Goal: Task Accomplishment & Management: Manage account settings

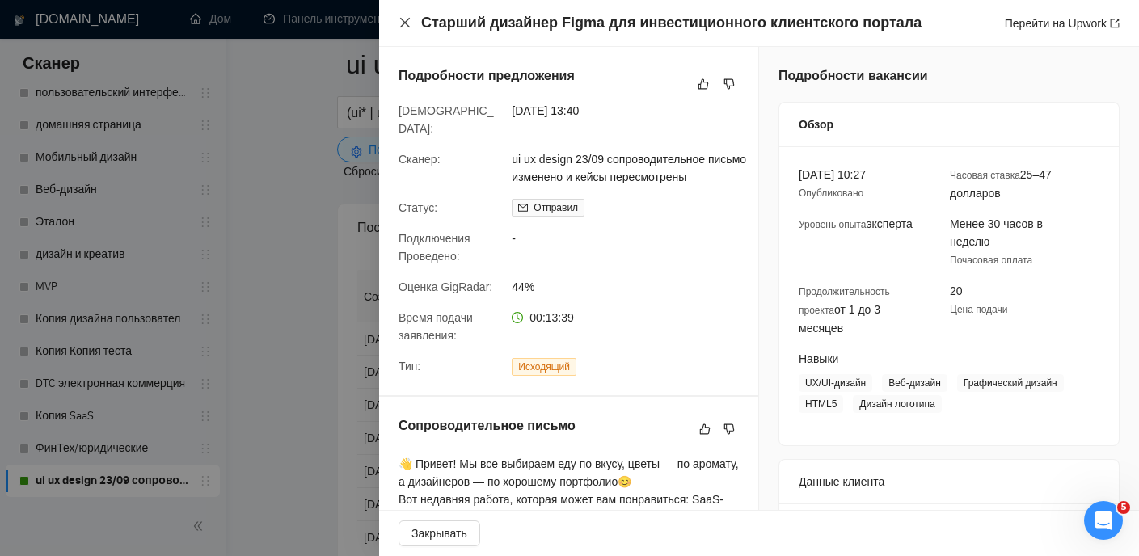
scroll to position [223, 0]
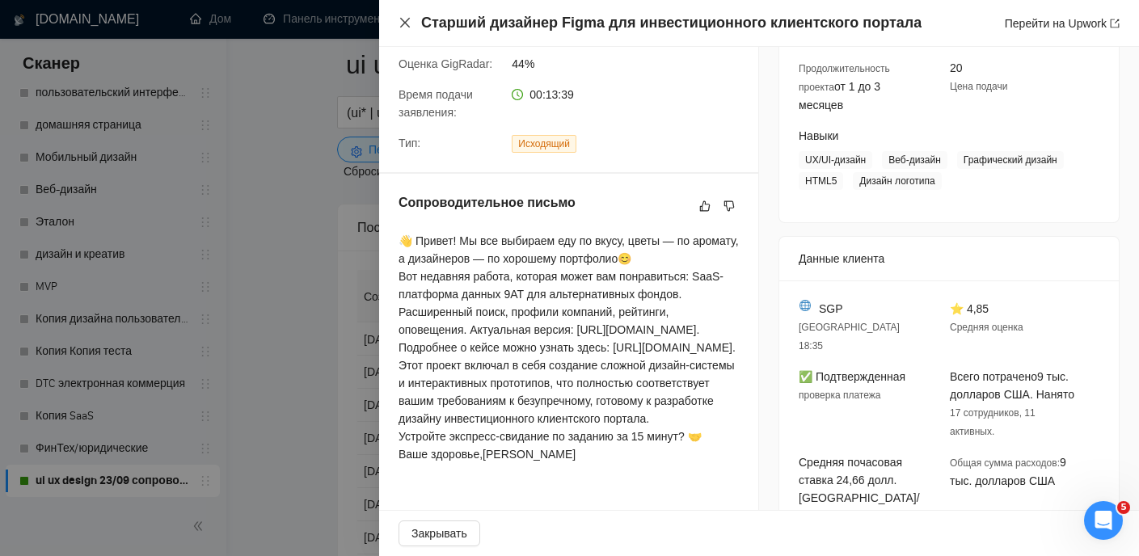
click at [407, 20] on icon "закрывать" at bounding box center [405, 23] width 10 height 10
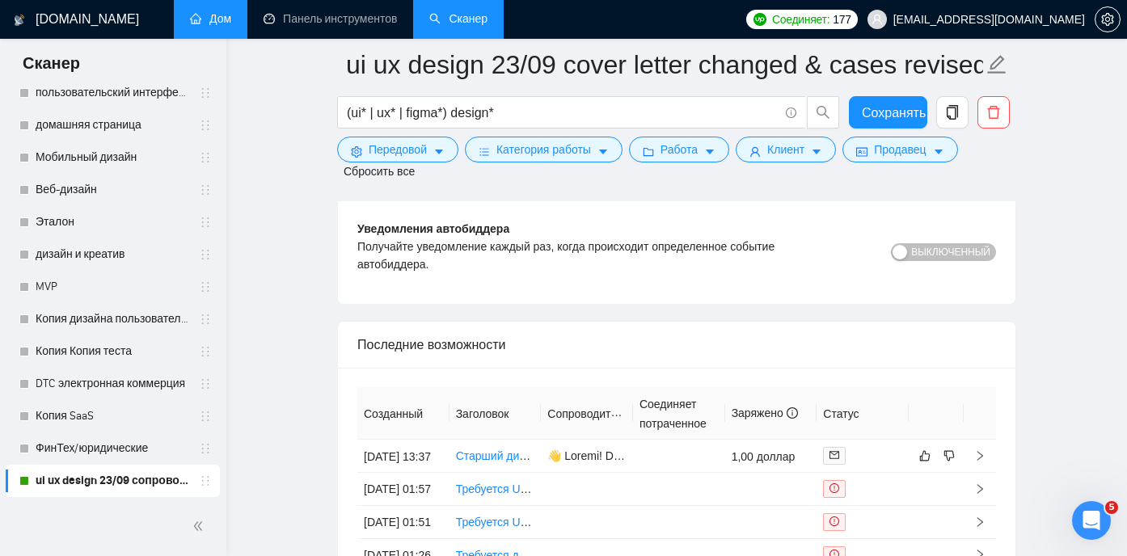
scroll to position [4118, 0]
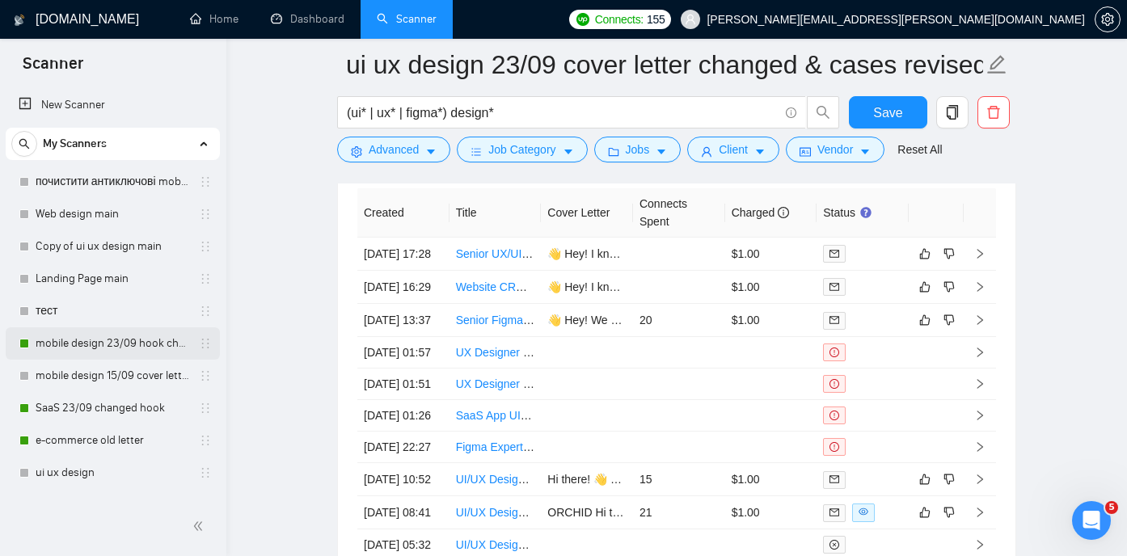
click at [100, 347] on link "mobile design 23/09 hook changed" at bounding box center [113, 343] width 154 height 32
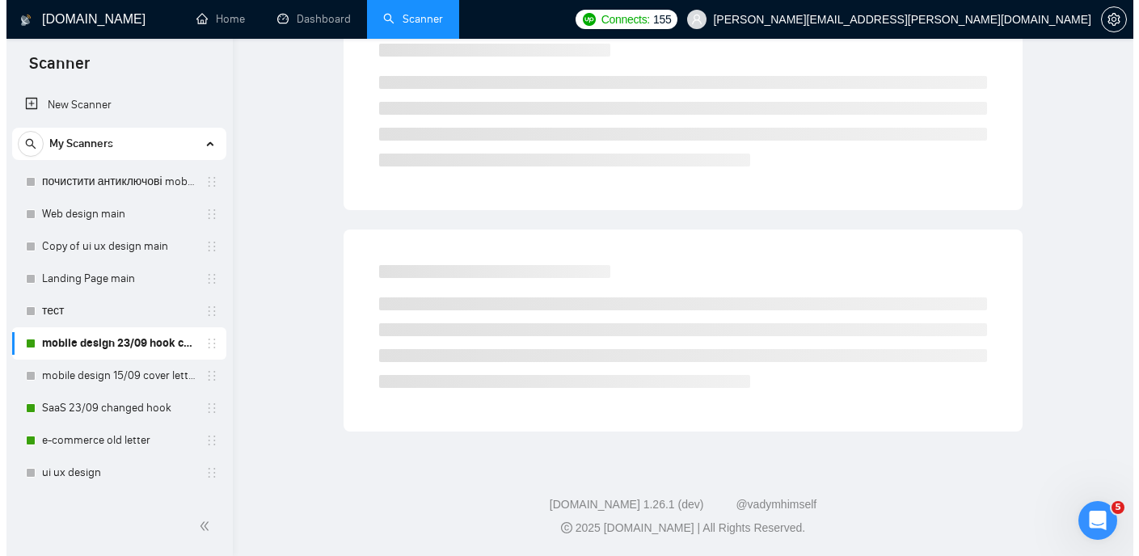
scroll to position [34, 0]
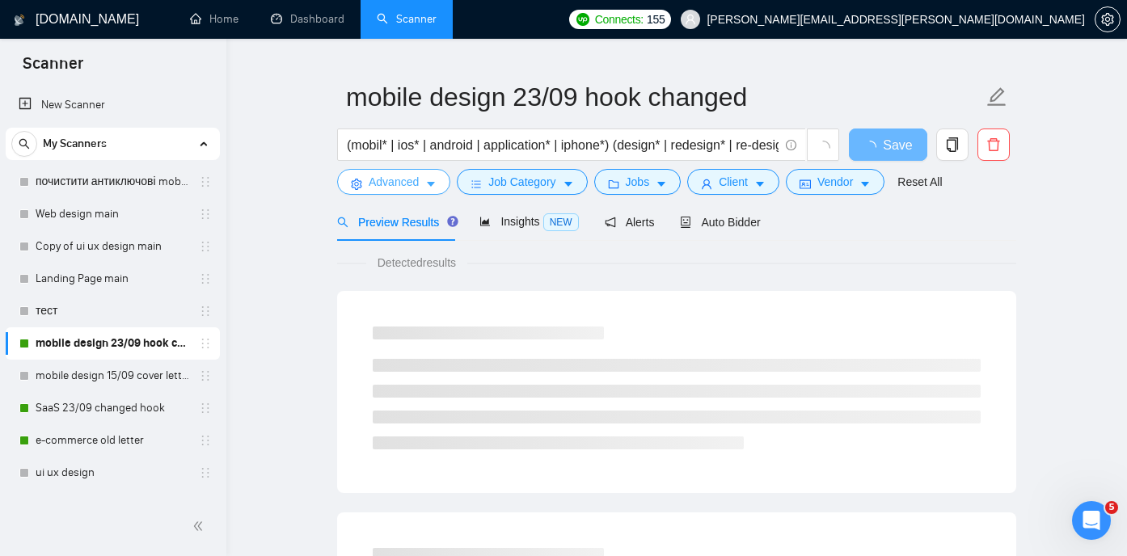
click at [409, 179] on span "Advanced" at bounding box center [394, 182] width 50 height 18
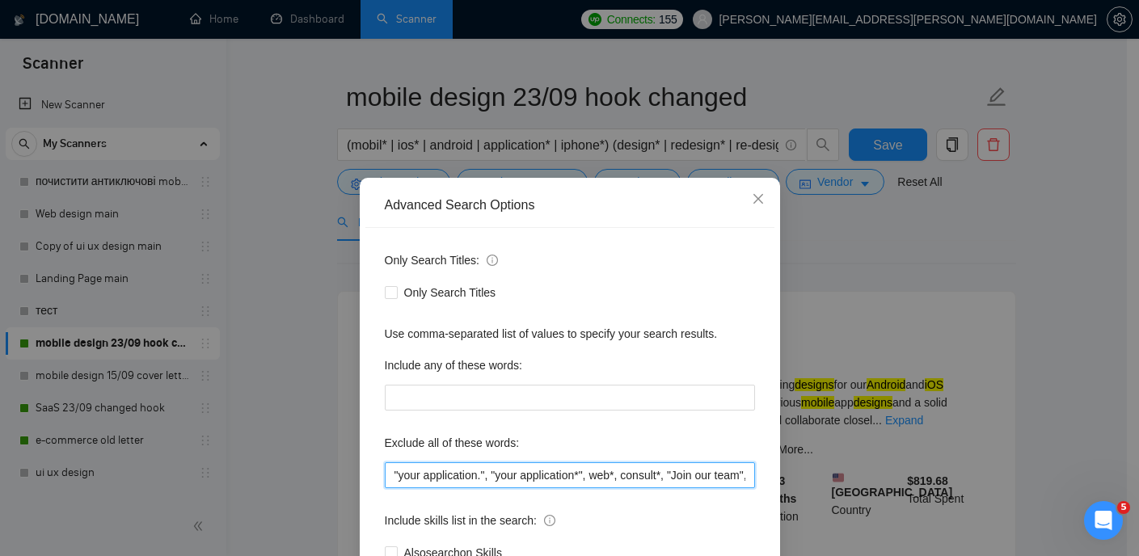
click at [696, 476] on input ""your application.", "your application*", web*, consult*, "Join our team", bot,…" at bounding box center [570, 475] width 370 height 26
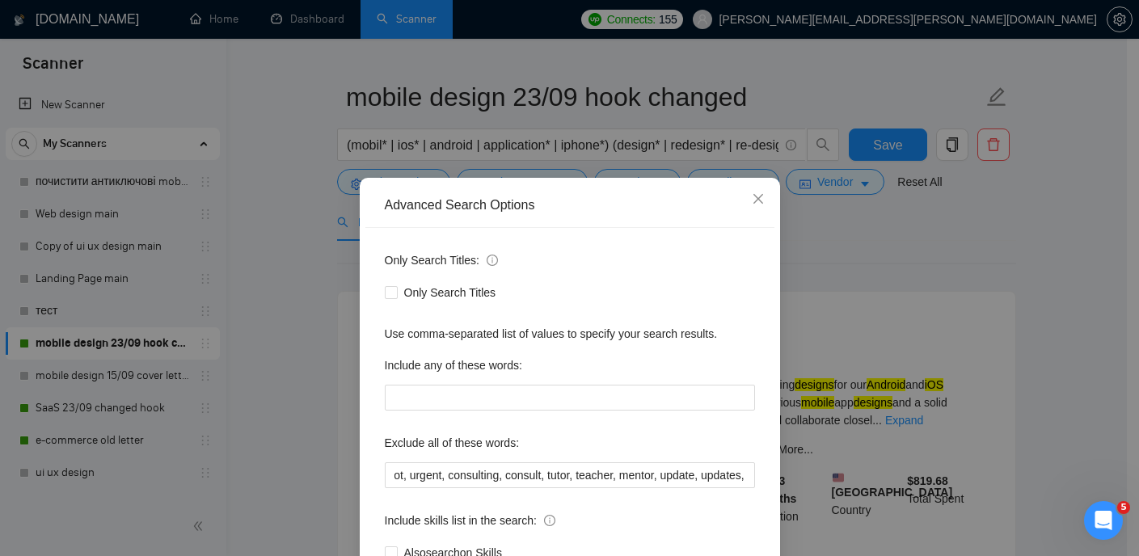
scroll to position [0, 0]
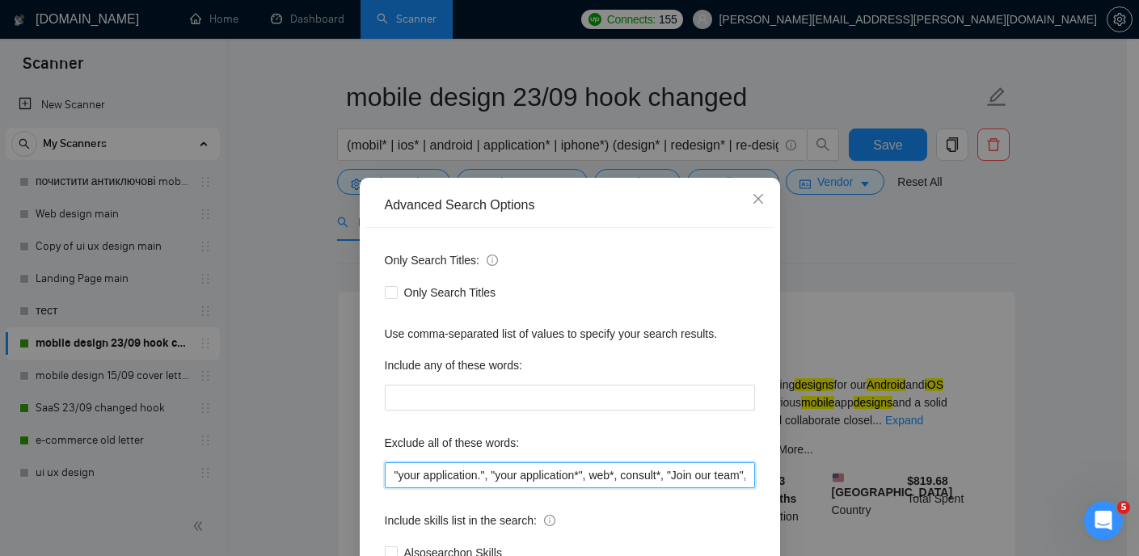
click at [687, 484] on input ""your application.", "your application*", web*, consult*, "Join our team", bot,…" at bounding box center [570, 475] width 370 height 26
click at [480, 486] on input ""your application.", "your application*", web*, consult*, "Join our team", bot,…" at bounding box center [570, 475] width 370 height 26
click at [458, 469] on input ""your application.", "your application*", web*, consult*, "Join our team", bot,…" at bounding box center [570, 475] width 370 height 26
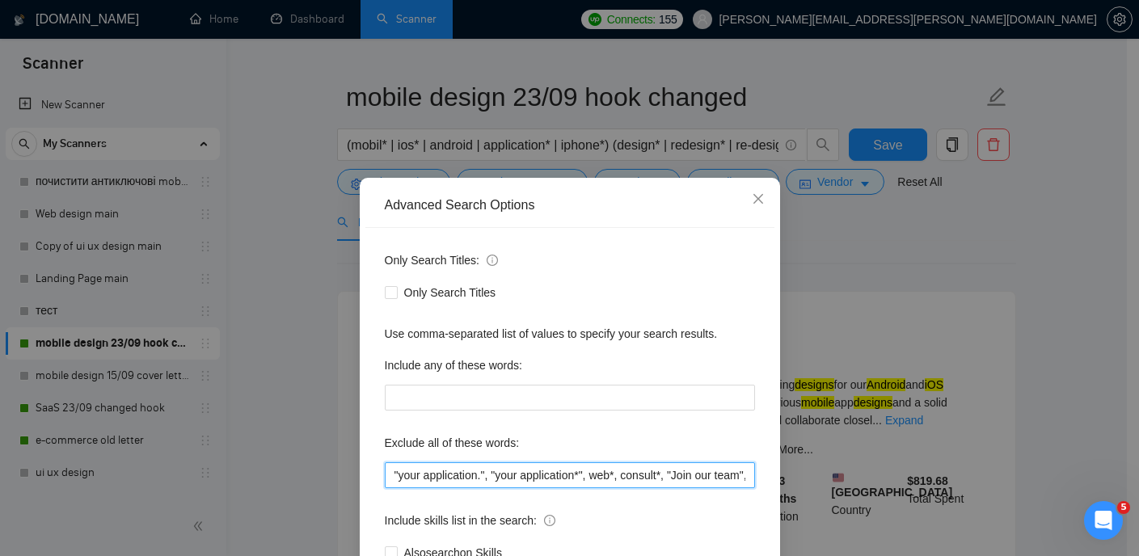
click at [458, 469] on input ""your application.", "your application*", web*, consult*, "Join our team", bot,…" at bounding box center [570, 475] width 370 height 26
click at [459, 468] on input ""your application.", "your application*", web*, consult*, "Join our team", bot,…" at bounding box center [570, 475] width 370 height 26
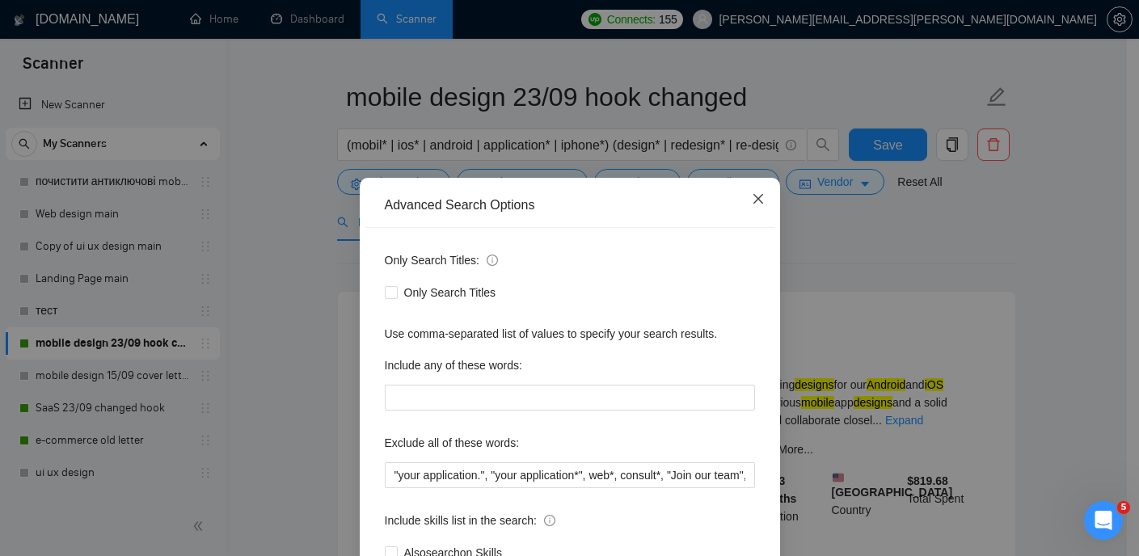
click at [753, 198] on icon "close" at bounding box center [758, 199] width 10 height 10
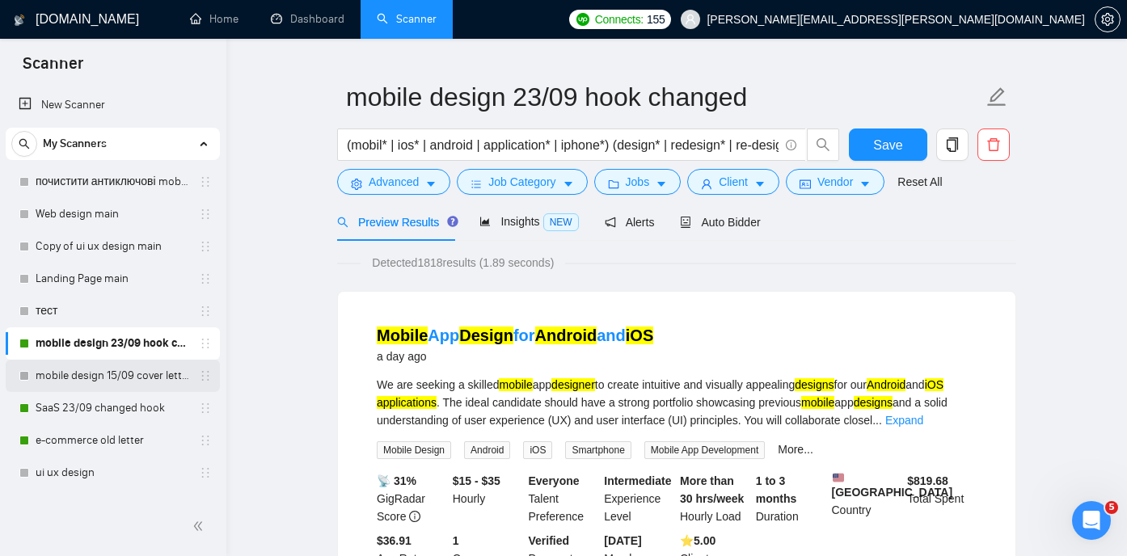
click at [74, 376] on link "mobile design 15/09 cover letter another first part" at bounding box center [113, 376] width 154 height 32
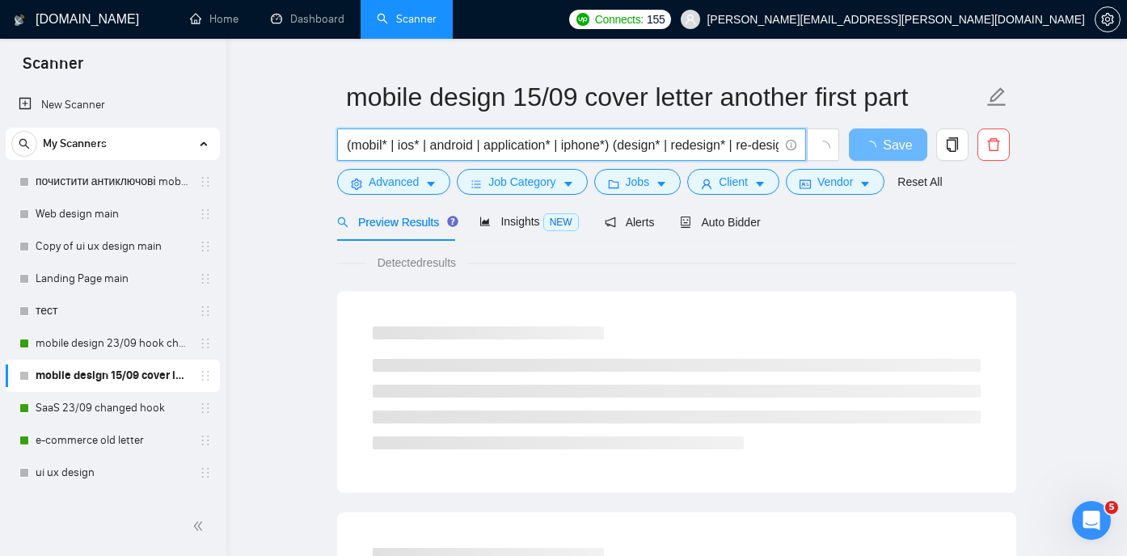
click at [492, 149] on input "(mobil* | ios* | android | application* | iphone*) (design* | redesign* | re-de…" at bounding box center [563, 145] width 432 height 20
click at [428, 184] on icon "caret-down" at bounding box center [430, 184] width 11 height 11
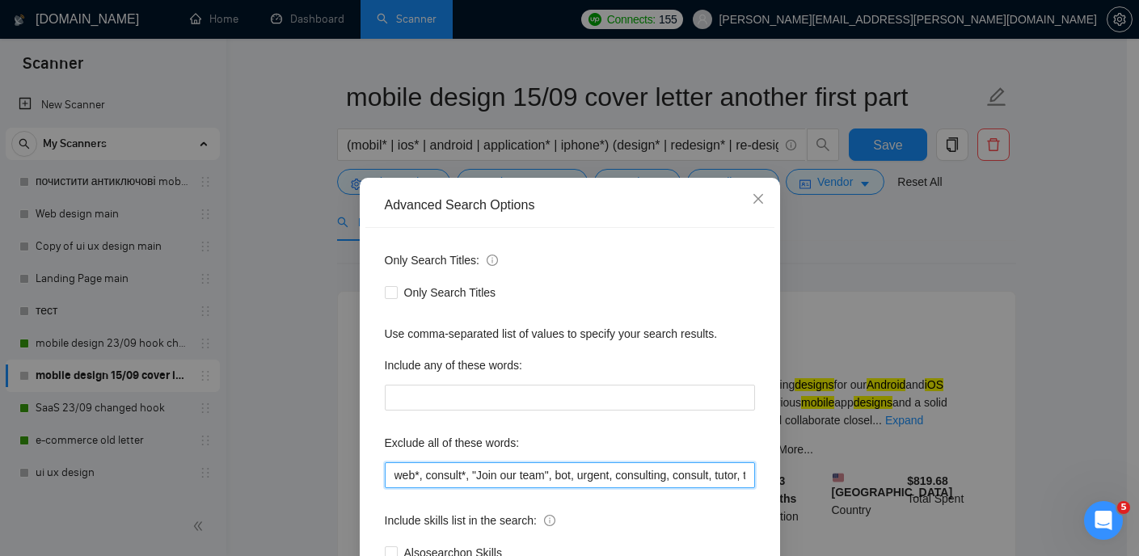
click at [451, 478] on input "web*, consult*, "Join our team", bot, urgent, consulting, consult, tutor, teach…" at bounding box center [570, 475] width 370 height 26
click at [411, 471] on input "web*, consult*, "Join our team", bot, urgent, consulting, consult, tutor, teach…" at bounding box center [570, 475] width 370 height 26
click at [388, 478] on input "web*, consult*, "Join our team", bot, urgent, consulting, consult, tutor, teach…" at bounding box center [570, 475] width 370 height 26
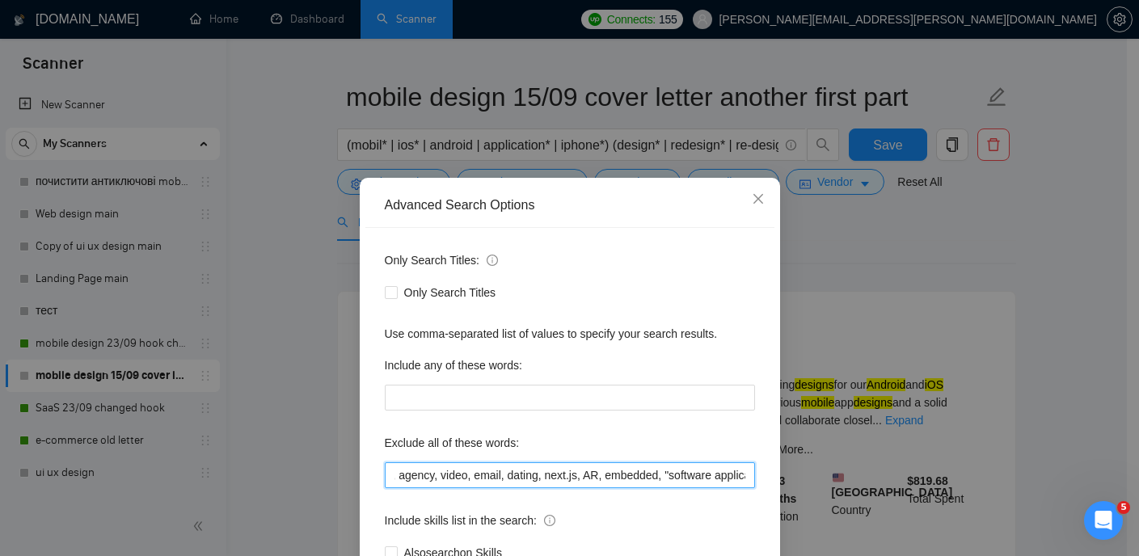
scroll to position [0, 3119]
drag, startPoint x: 386, startPoint y: 477, endPoint x: 809, endPoint y: 485, distance: 422.9
click at [814, 483] on div "Advanced Search Options Only Search Titles: Only Search Titles Use comma-separa…" at bounding box center [569, 278] width 1139 height 556
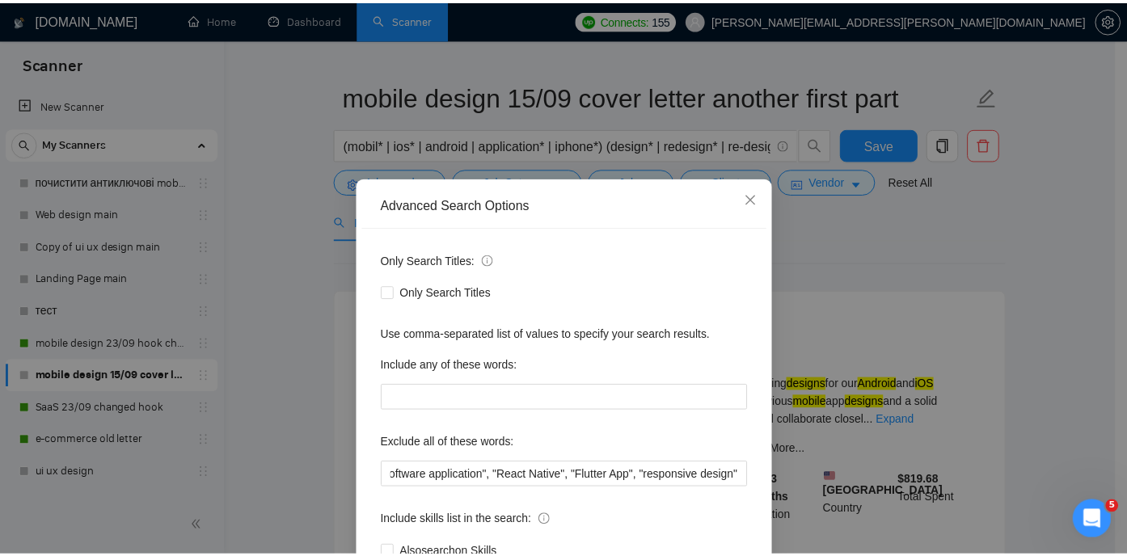
scroll to position [0, 0]
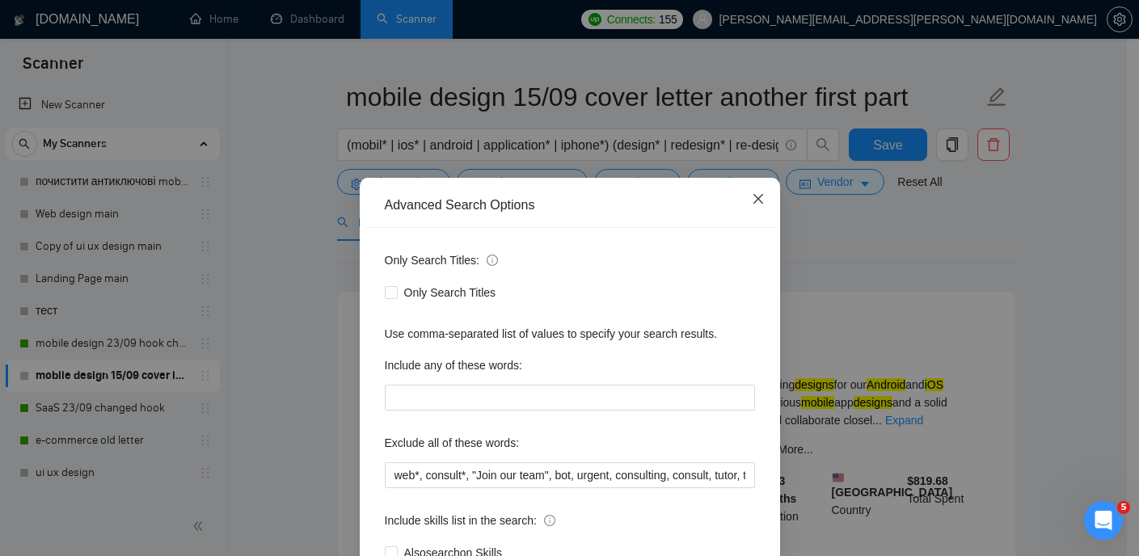
click at [754, 200] on icon "close" at bounding box center [758, 198] width 13 height 13
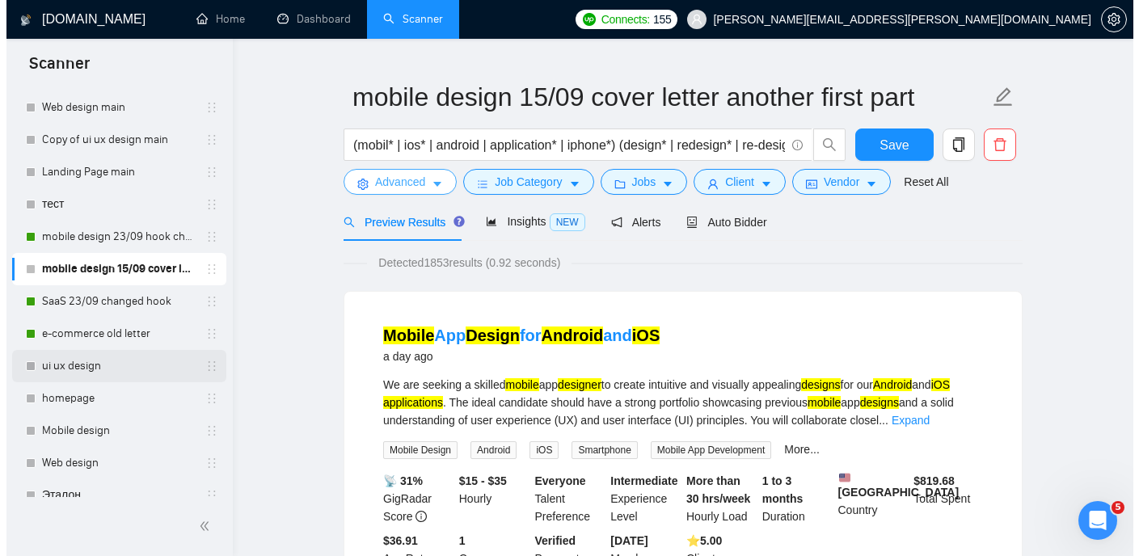
scroll to position [135, 0]
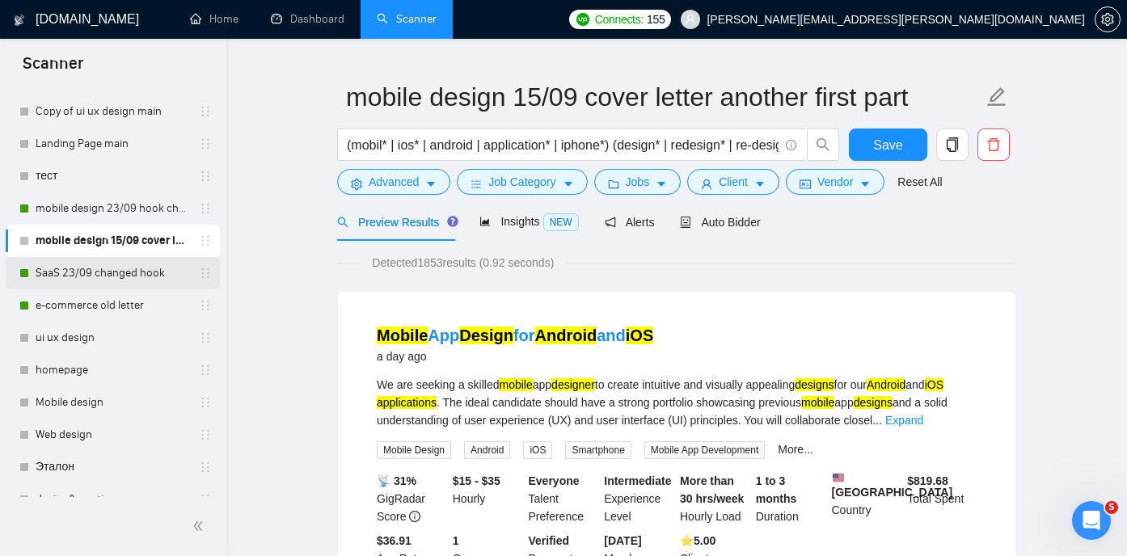
click at [111, 272] on link "SaaS 23/09 changed hook" at bounding box center [113, 273] width 154 height 32
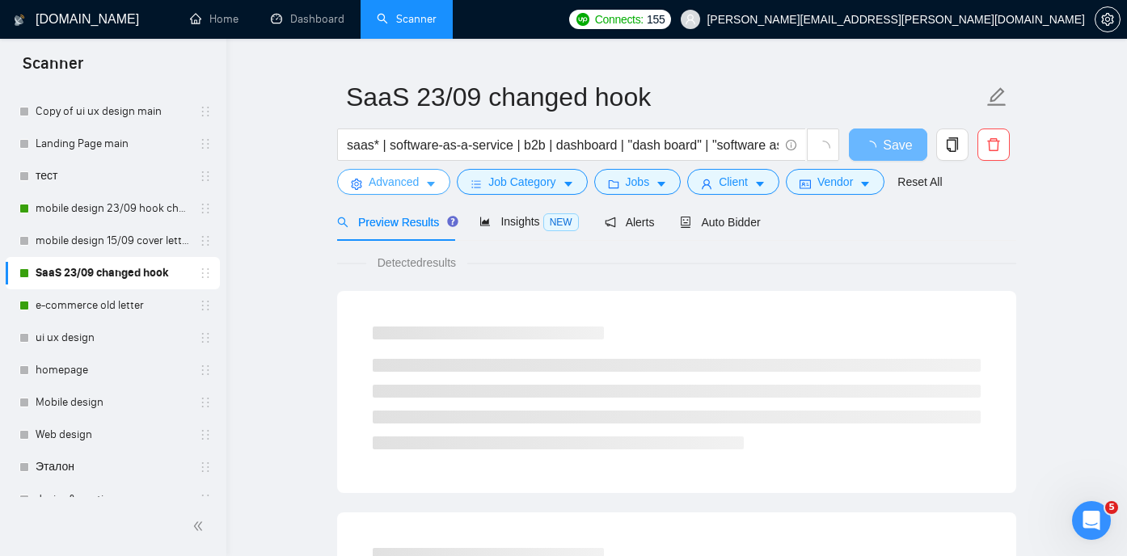
click at [412, 187] on span "Advanced" at bounding box center [394, 182] width 50 height 18
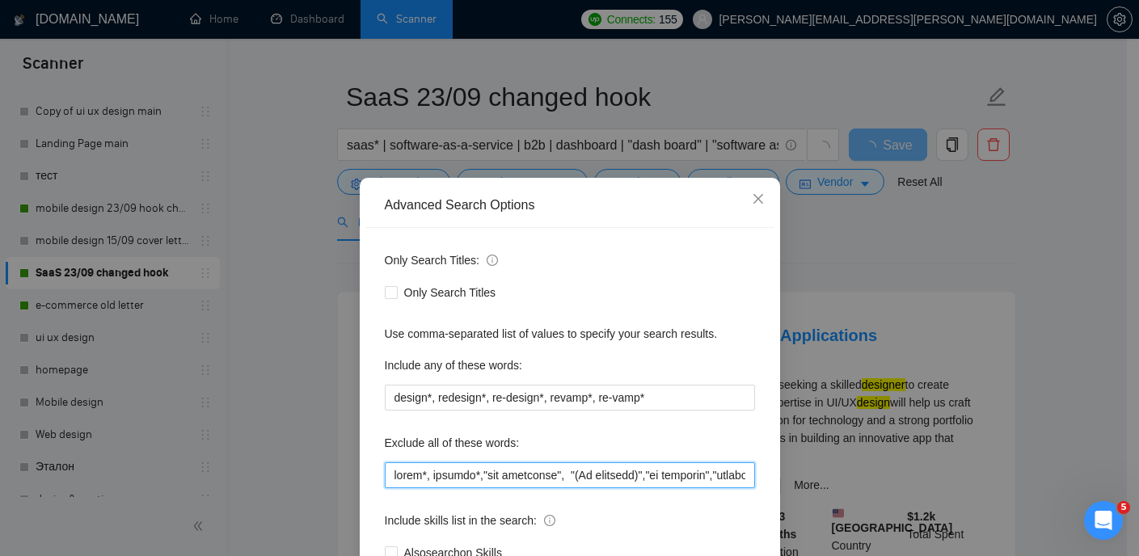
click at [433, 473] on input "text" at bounding box center [570, 475] width 370 height 26
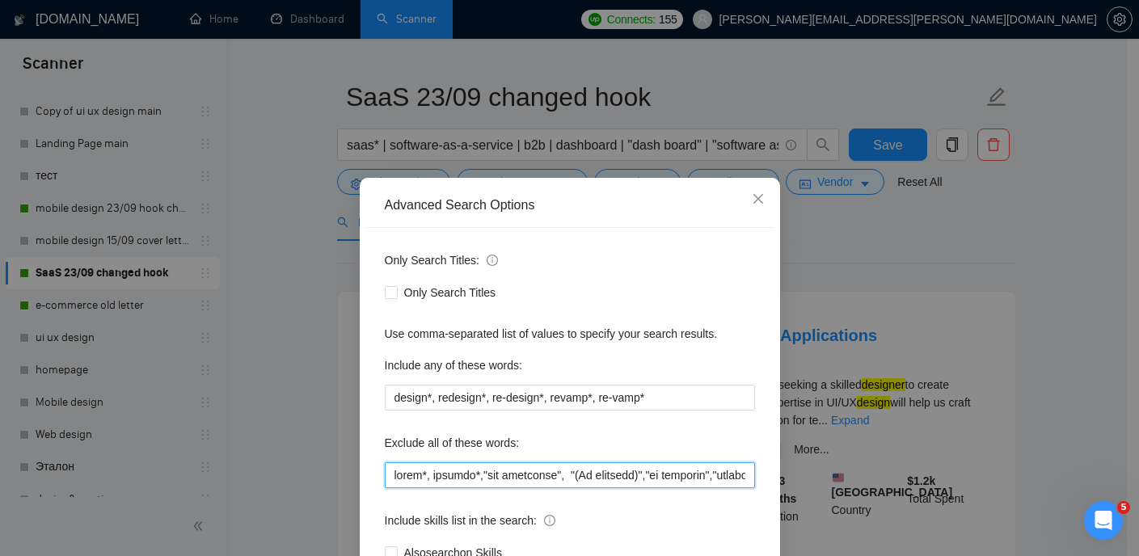
click at [433, 473] on input "text" at bounding box center [570, 475] width 370 height 26
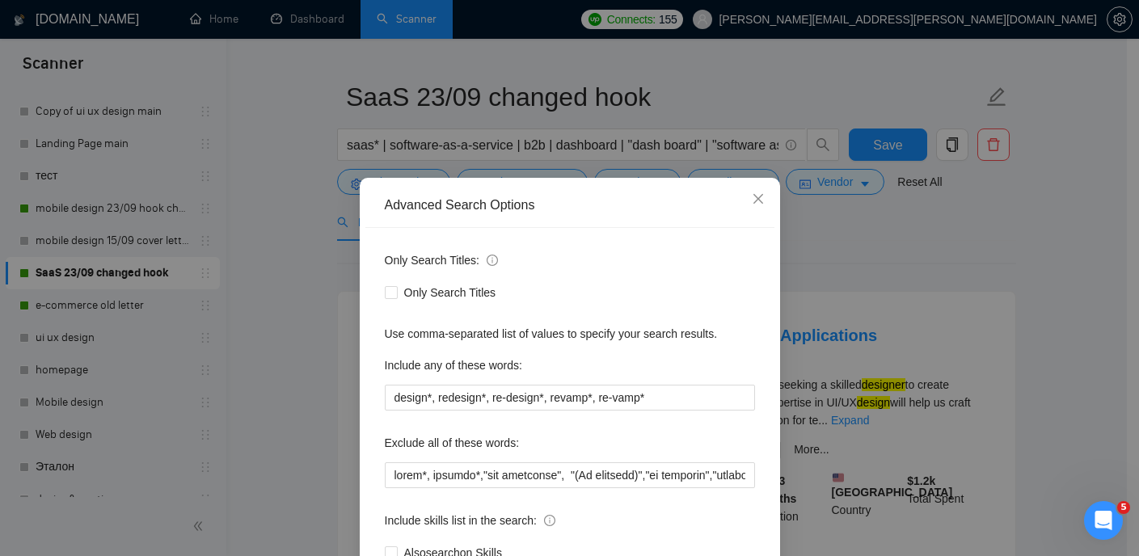
click at [82, 308] on div "Advanced Search Options Only Search Titles: Only Search Titles Use comma-separa…" at bounding box center [569, 278] width 1139 height 556
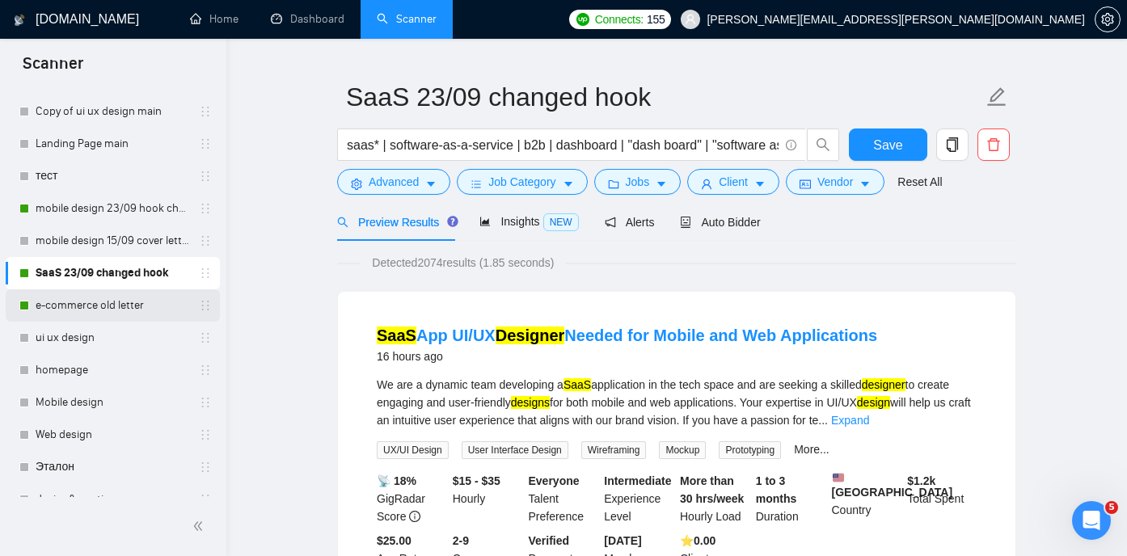
click at [102, 307] on link "e-commerce old letter" at bounding box center [113, 305] width 154 height 32
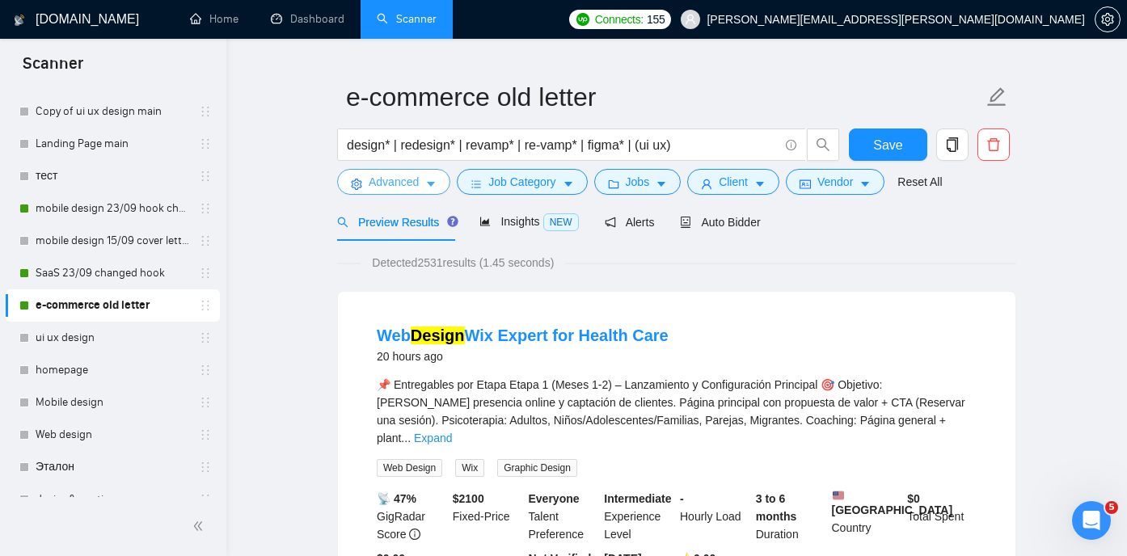
click at [403, 189] on span "Advanced" at bounding box center [394, 182] width 50 height 18
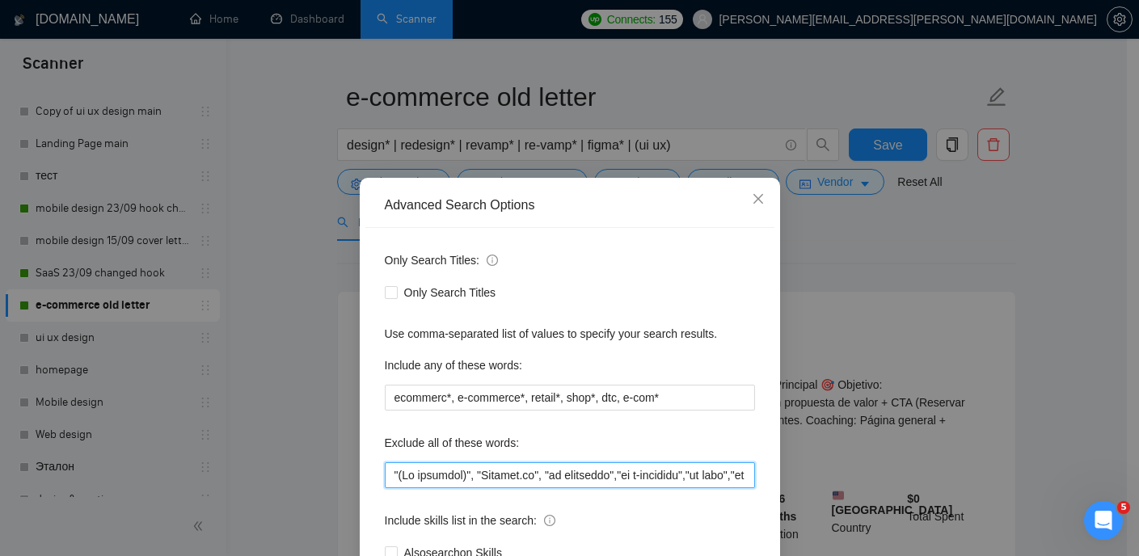
click at [492, 468] on input "text" at bounding box center [570, 475] width 370 height 26
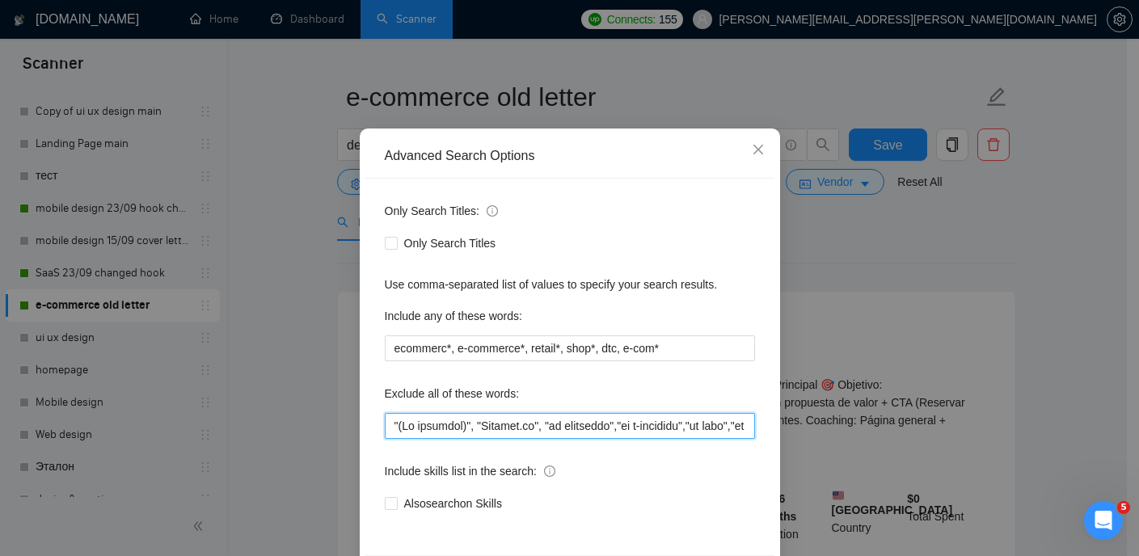
scroll to position [116, 0]
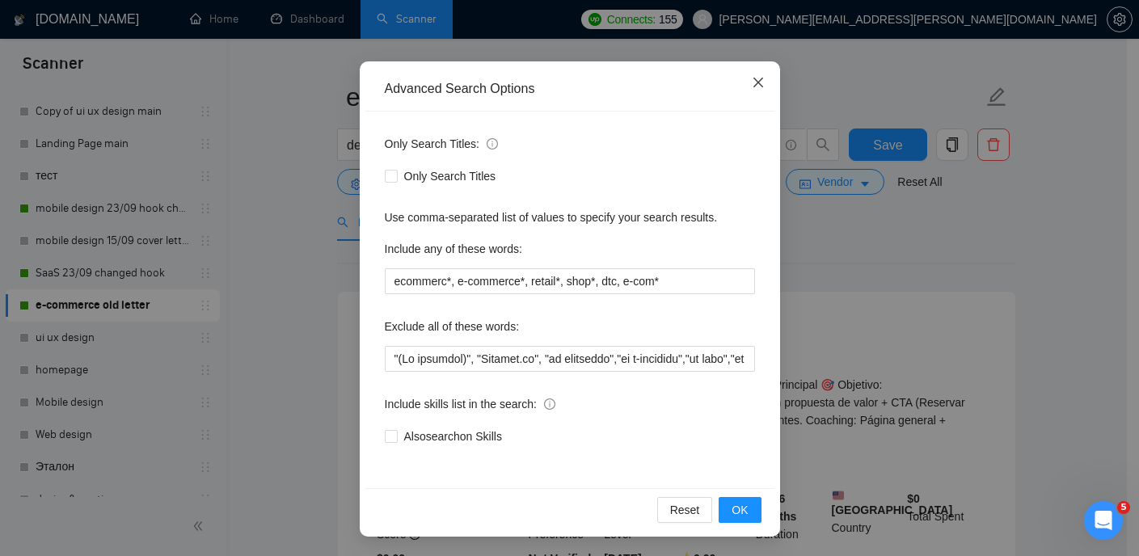
click at [759, 86] on span "Close" at bounding box center [759, 83] width 44 height 44
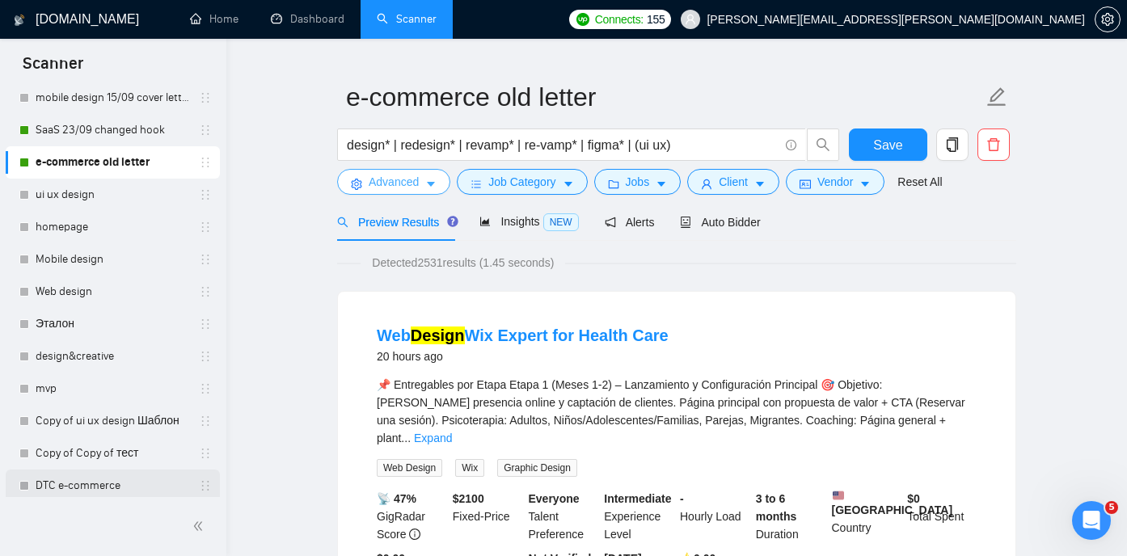
scroll to position [380, 0]
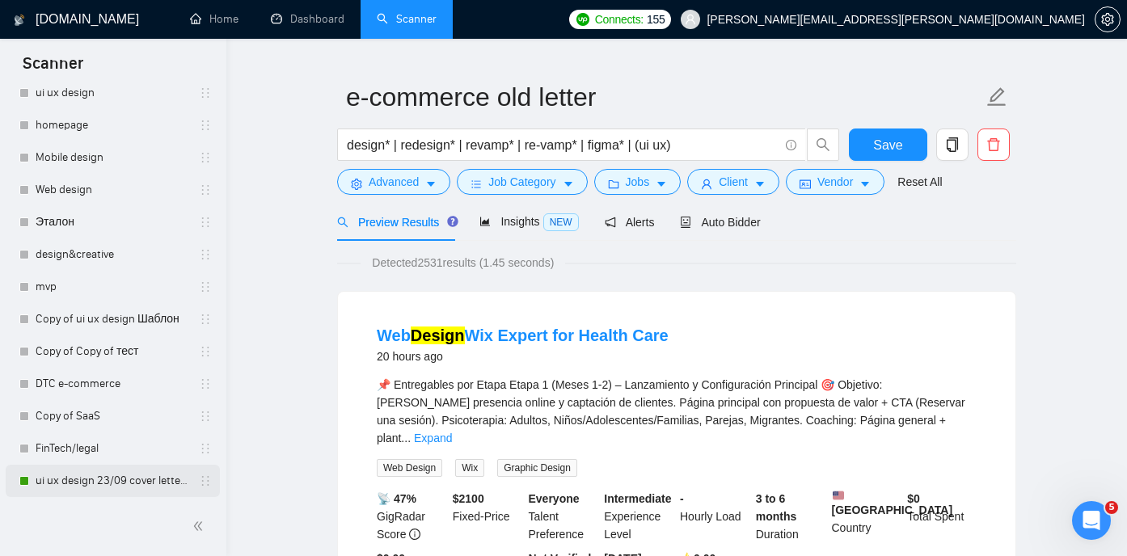
click at [111, 488] on link "ui ux design 23/09 cover letter changed & cases revised" at bounding box center [113, 481] width 154 height 32
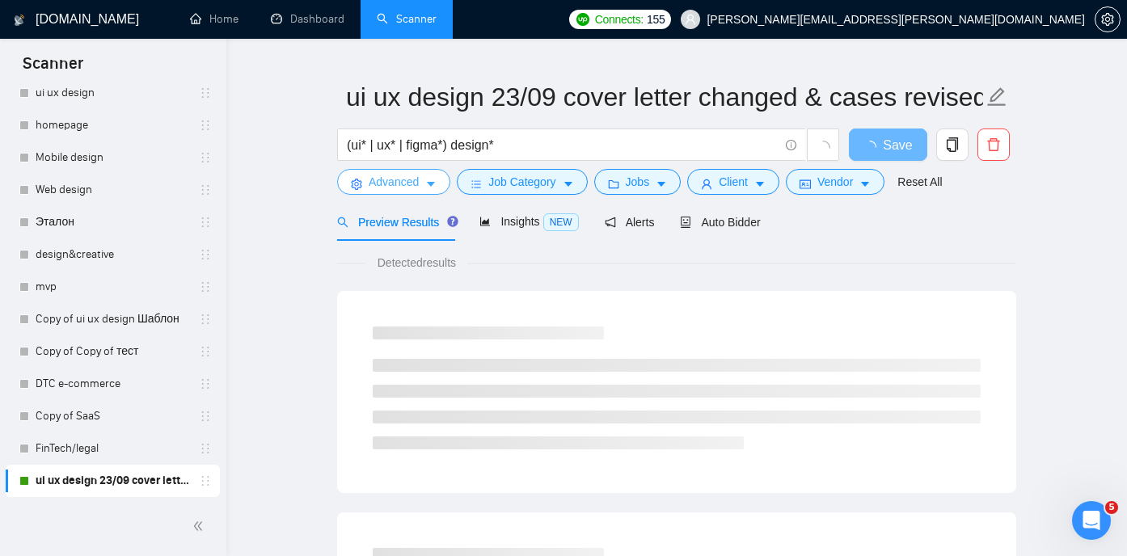
click at [410, 185] on span "Advanced" at bounding box center [394, 182] width 50 height 18
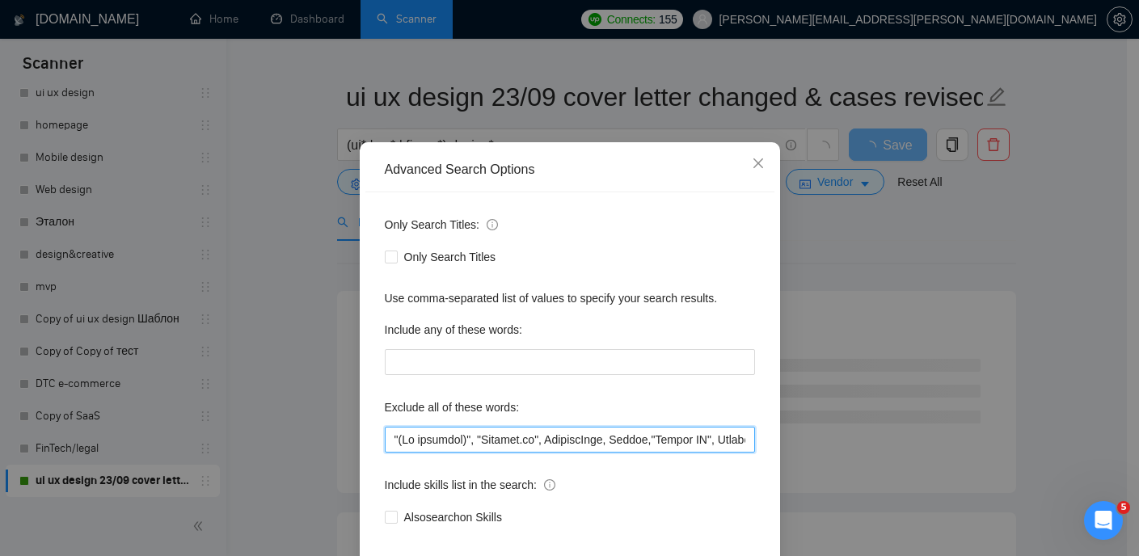
click at [446, 453] on input "text" at bounding box center [570, 440] width 370 height 26
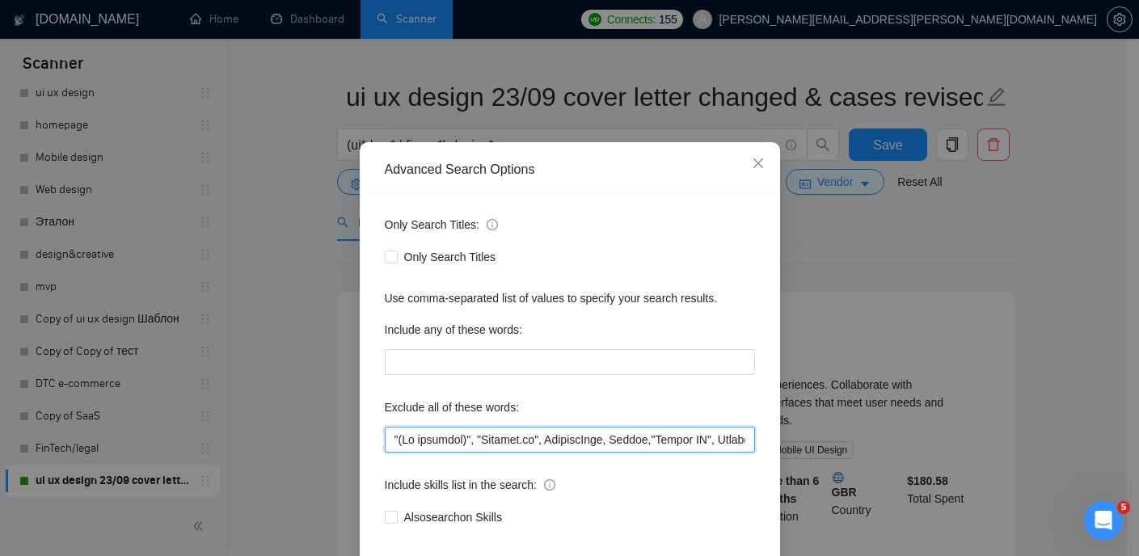
click at [551, 453] on input "text" at bounding box center [570, 440] width 370 height 26
drag, startPoint x: 546, startPoint y: 477, endPoint x: 602, endPoint y: 479, distance: 55.8
click at [602, 453] on input "text" at bounding box center [570, 440] width 370 height 26
click at [753, 168] on icon "close" at bounding box center [758, 163] width 10 height 10
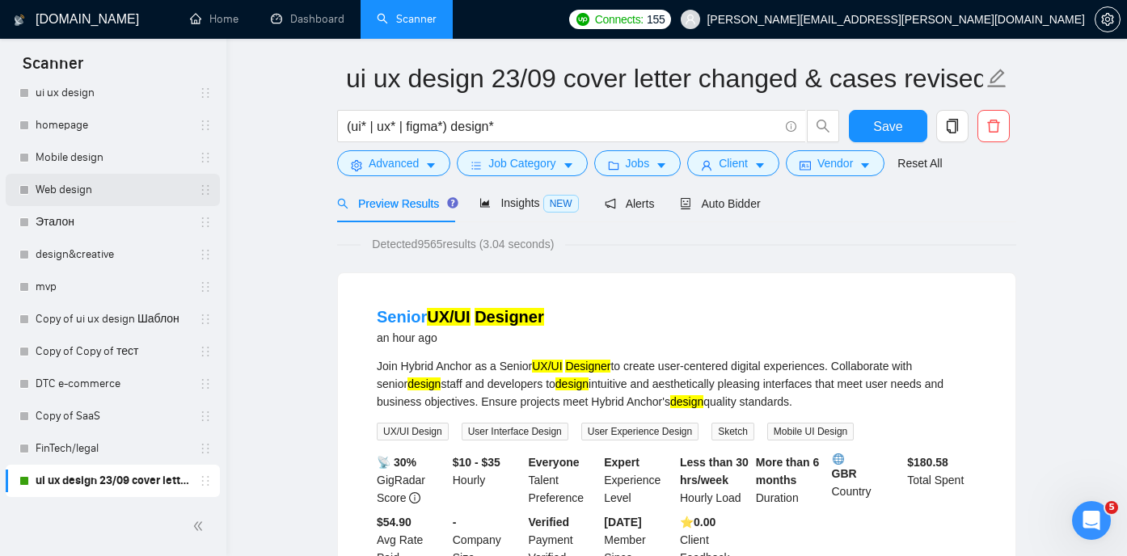
scroll to position [352, 0]
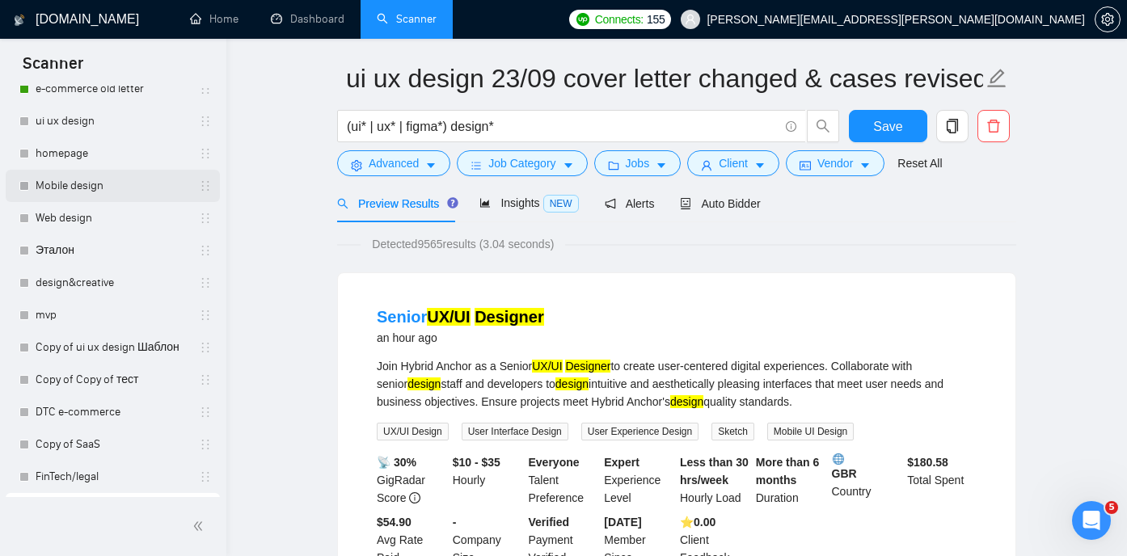
click at [79, 182] on link "Mobile design" at bounding box center [113, 186] width 154 height 32
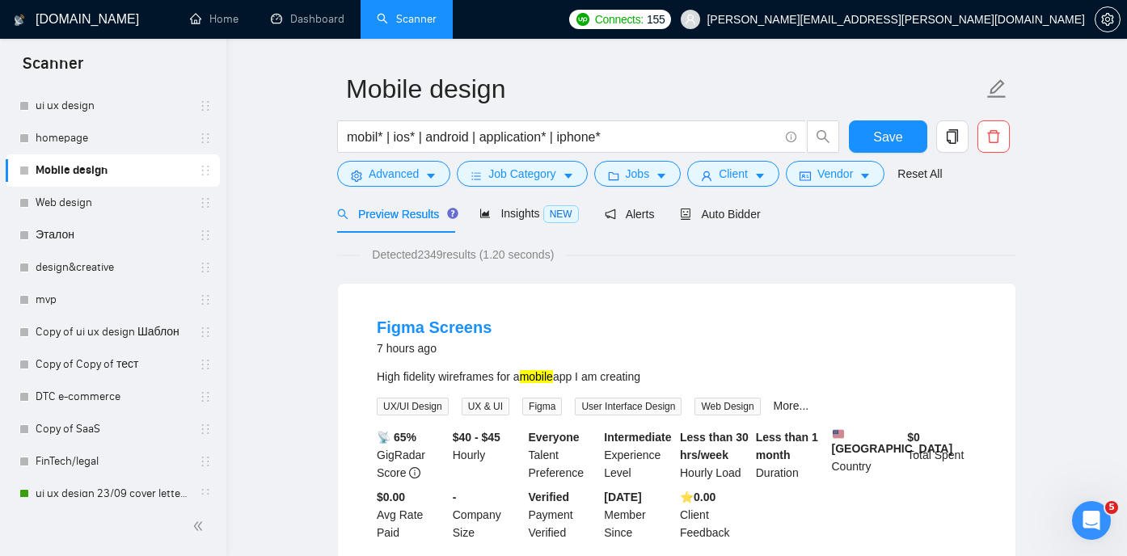
scroll to position [32, 0]
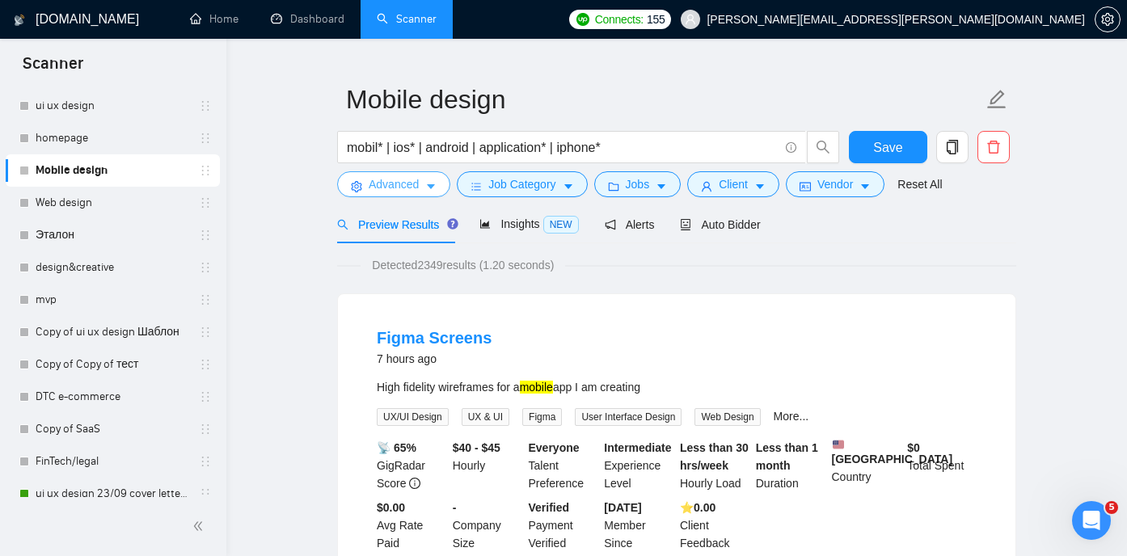
click at [436, 182] on icon "caret-down" at bounding box center [430, 186] width 11 height 11
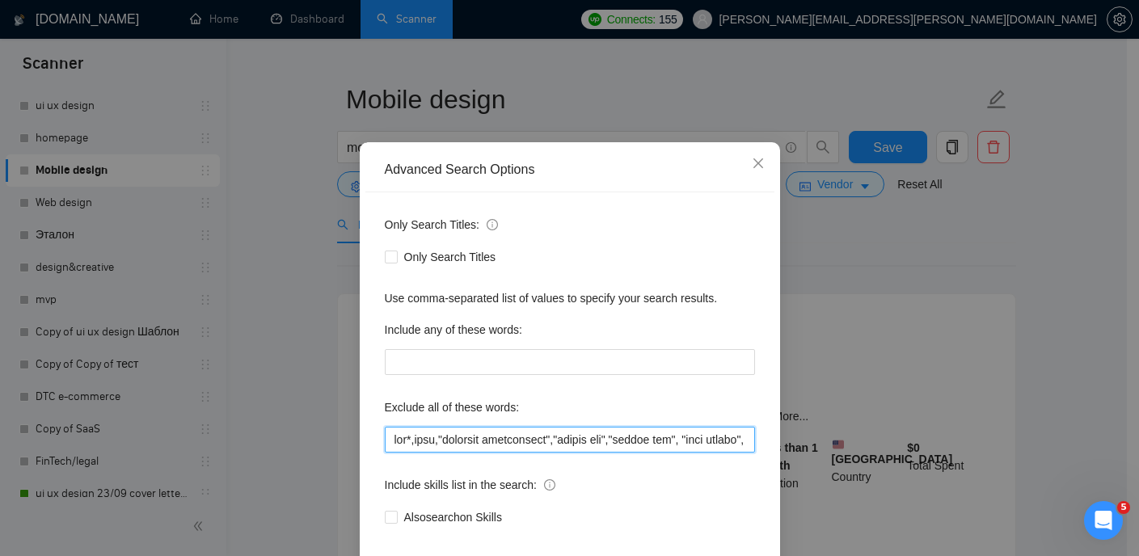
click at [618, 453] on input "text" at bounding box center [570, 440] width 370 height 26
click at [752, 170] on icon "close" at bounding box center [758, 163] width 13 height 13
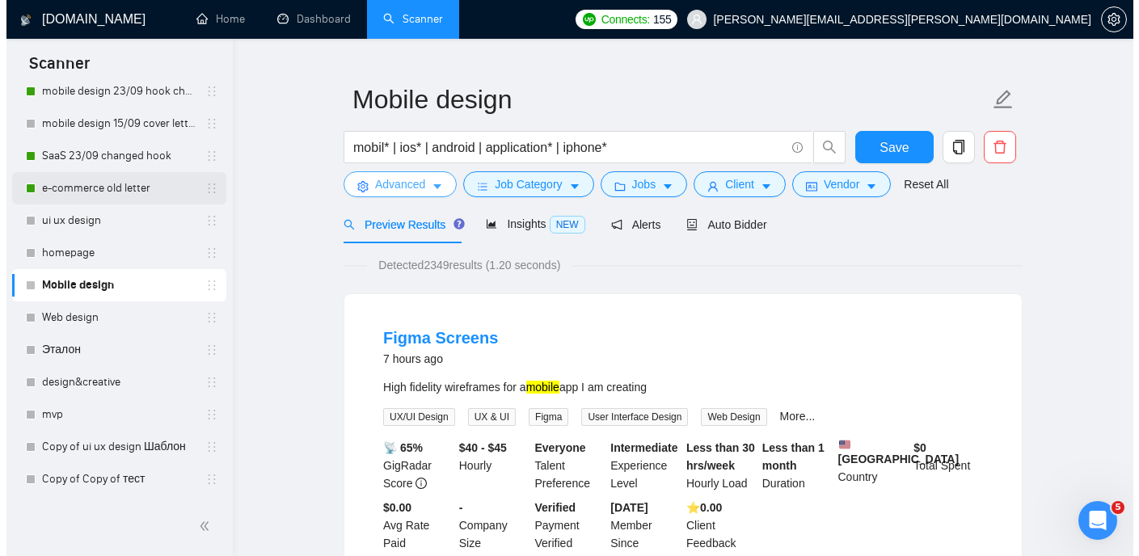
scroll to position [113, 0]
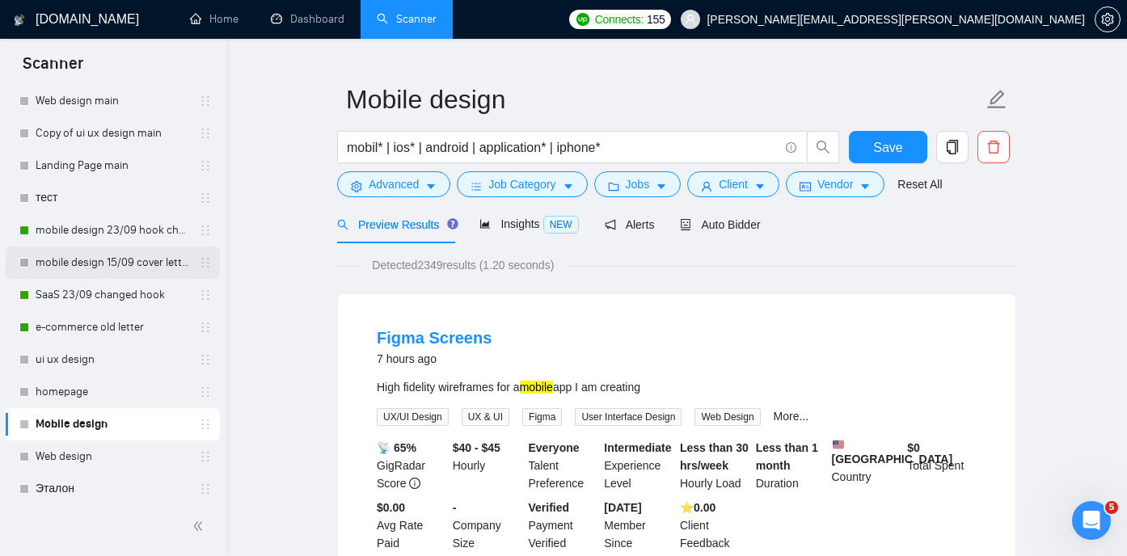
click at [100, 264] on link "mobile design 15/09 cover letter another first part" at bounding box center [113, 263] width 154 height 32
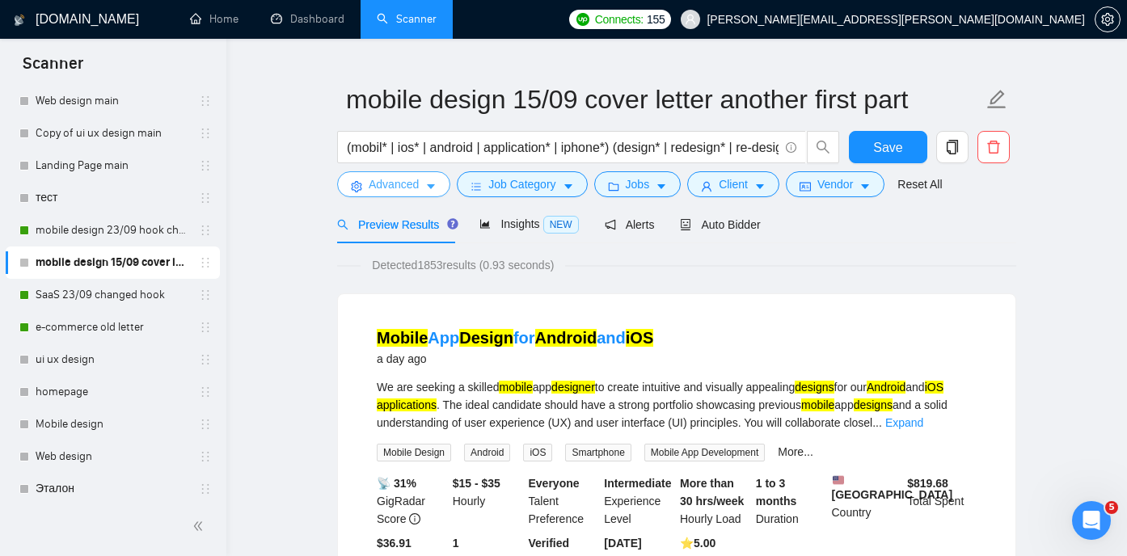
click at [426, 188] on icon "caret-down" at bounding box center [430, 186] width 11 height 11
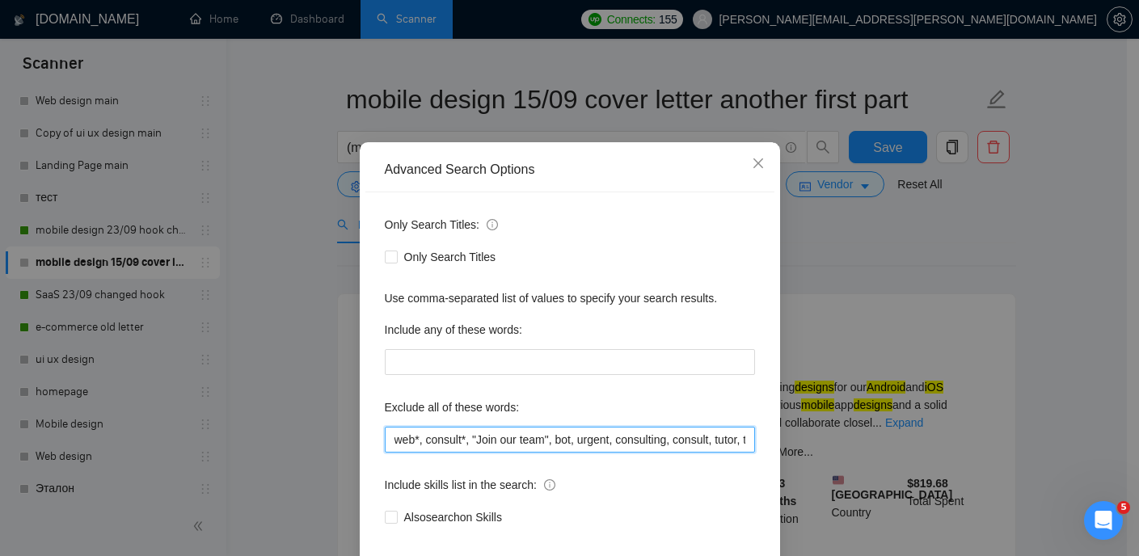
click at [674, 453] on input "web*, consult*, "Join our team", bot, urgent, consulting, consult, tutor, teach…" at bounding box center [570, 440] width 370 height 26
click at [663, 453] on input "web*, consult*, "Join our team", bot, urgent, consulting, consult, tutor, teach…" at bounding box center [570, 440] width 370 height 26
click at [661, 453] on input "web*, consult*, "Join our team", bot, urgent, consulting, consult, tutor, teach…" at bounding box center [570, 440] width 370 height 26
click at [717, 453] on input "web*, consult*, "Join our team", bot, urgent, consulting, consult, tutor, teach…" at bounding box center [570, 440] width 370 height 26
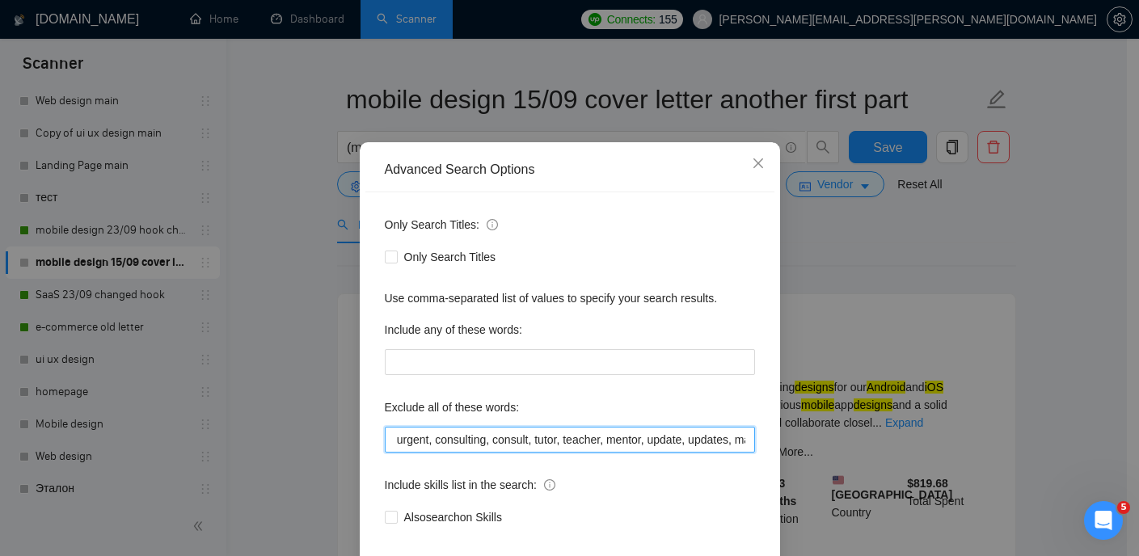
drag, startPoint x: 711, startPoint y: 478, endPoint x: 599, endPoint y: 475, distance: 111.6
click at [599, 453] on input "web*, consult*, "Join our team", bot, urgent, consulting, consult, tutor, teach…" at bounding box center [570, 440] width 370 height 26
click at [534, 453] on input "web*, consult*, "Join our team", bot, urgent, consulting, consult, tutor, teach…" at bounding box center [570, 440] width 370 height 26
click at [571, 453] on input "web*, consult*, "Join our team", bot, urgent, consulting, consult, tutor, teach…" at bounding box center [570, 440] width 370 height 26
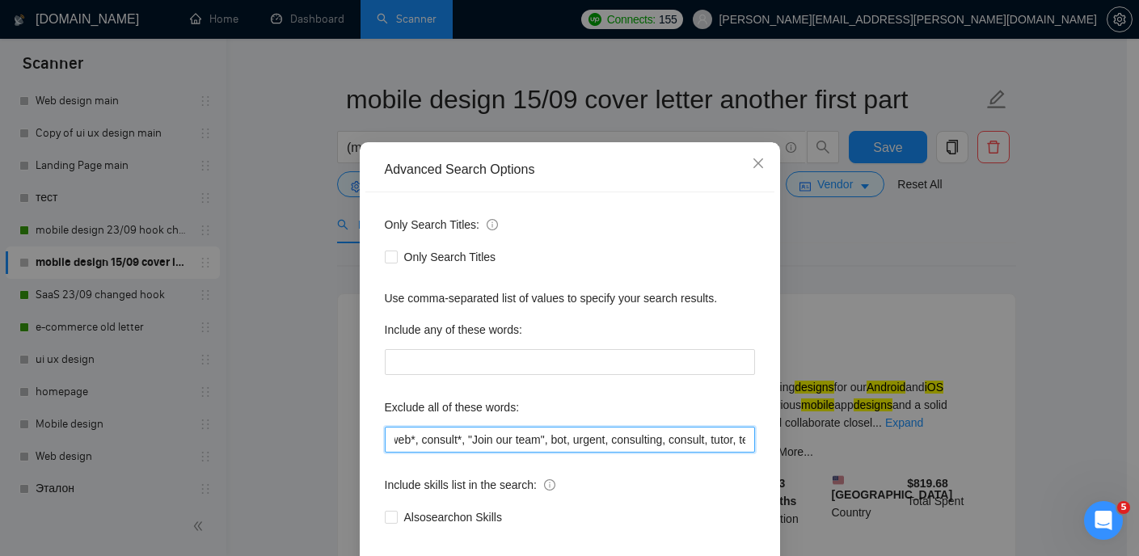
paste input "FlutterFlow"
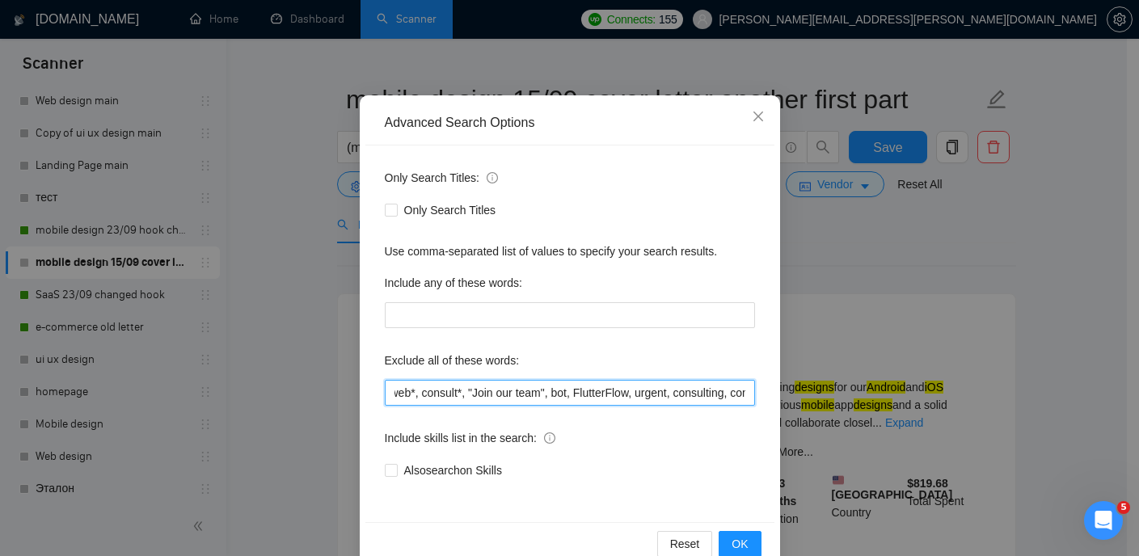
scroll to position [116, 0]
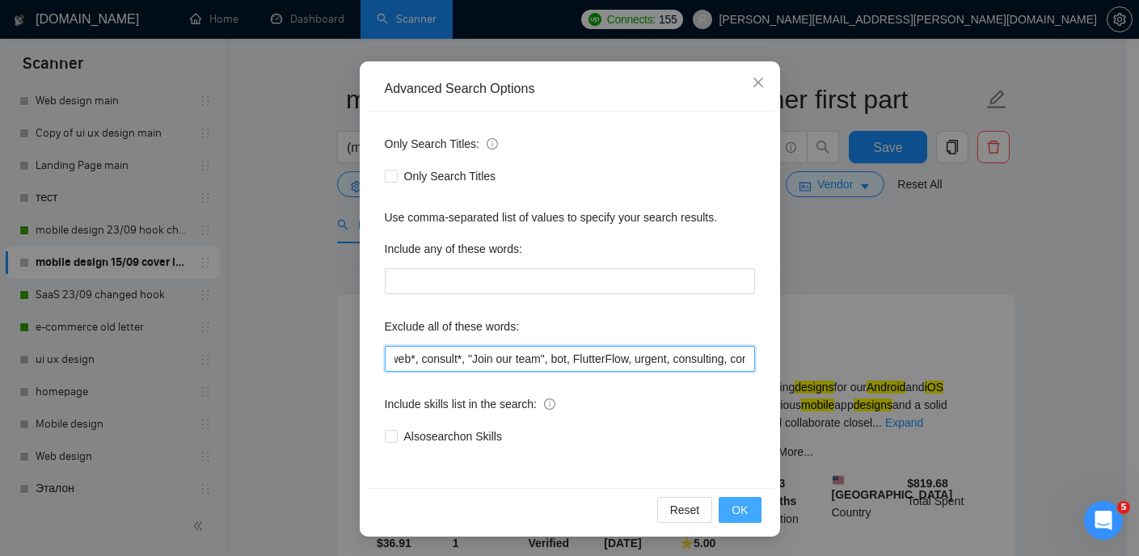
type input "web*, consult*, "Join our team", bot, FlutterFlow, urgent, consulting, consult,…"
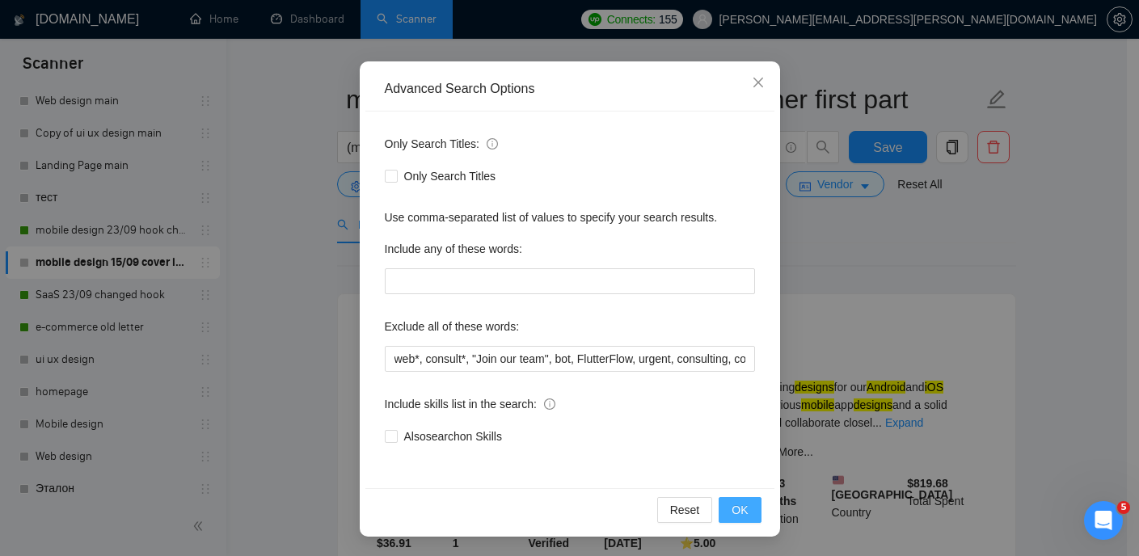
click at [737, 512] on span "OK" at bounding box center [740, 510] width 16 height 18
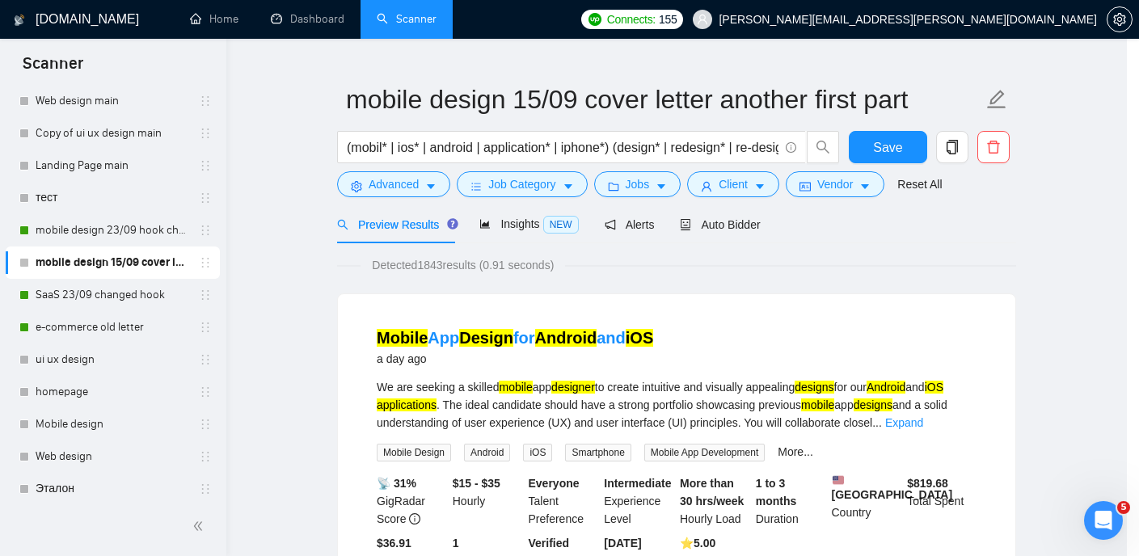
scroll to position [36, 0]
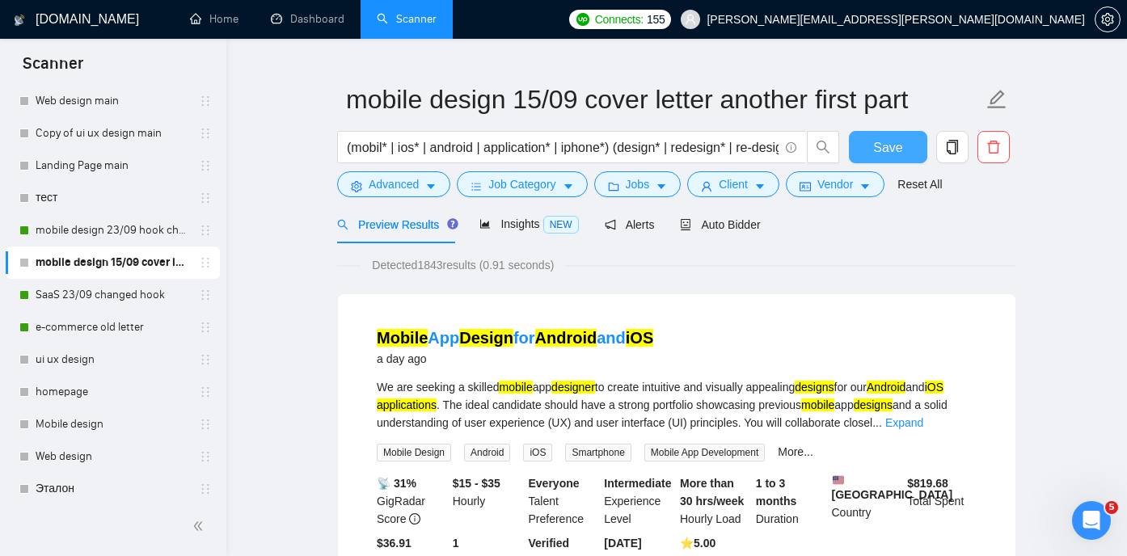
click at [896, 145] on span "Save" at bounding box center [887, 147] width 29 height 20
click at [110, 230] on link "mobile design 23/09 hook changed" at bounding box center [113, 230] width 154 height 32
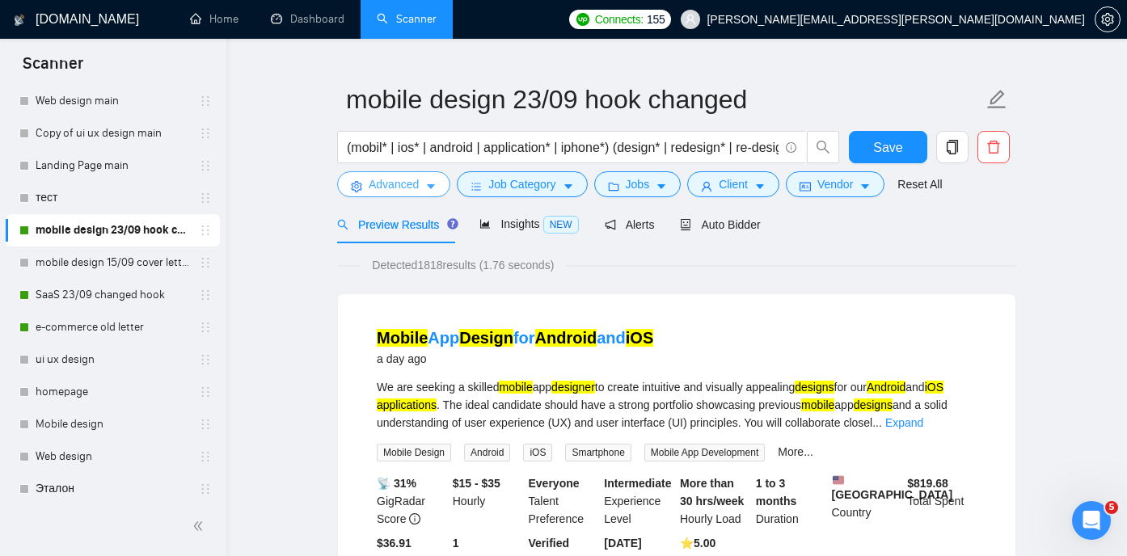
click at [436, 188] on icon "caret-down" at bounding box center [430, 186] width 11 height 11
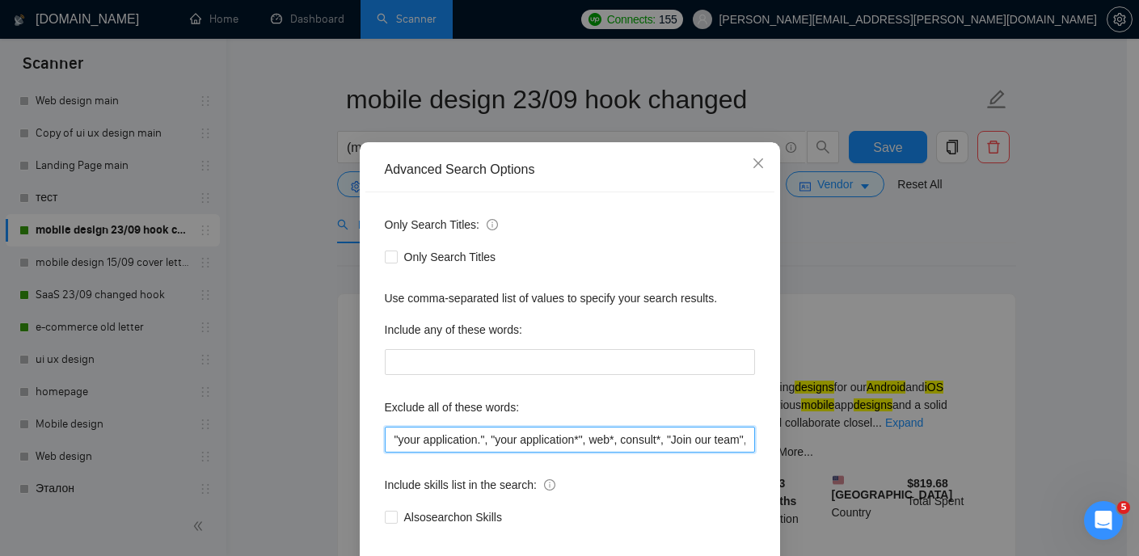
click at [657, 453] on input ""your application.", "your application*", web*, consult*, "Join our team", bot,…" at bounding box center [570, 440] width 370 height 26
click at [641, 453] on input ""your application.", "your application*", web*, consult*, "Join our team", bot,…" at bounding box center [570, 440] width 370 height 26
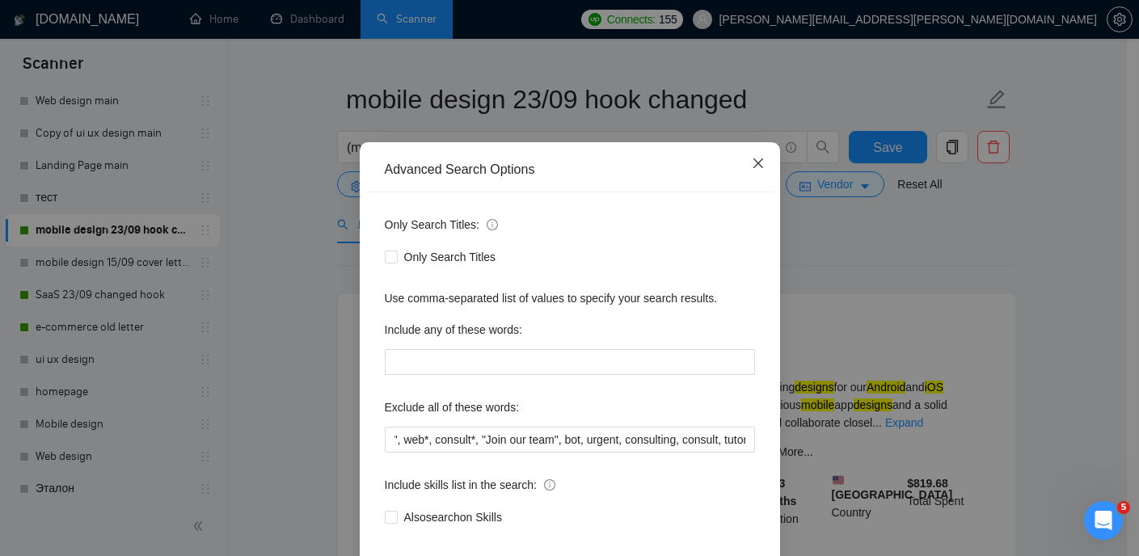
click at [752, 170] on icon "close" at bounding box center [758, 163] width 13 height 13
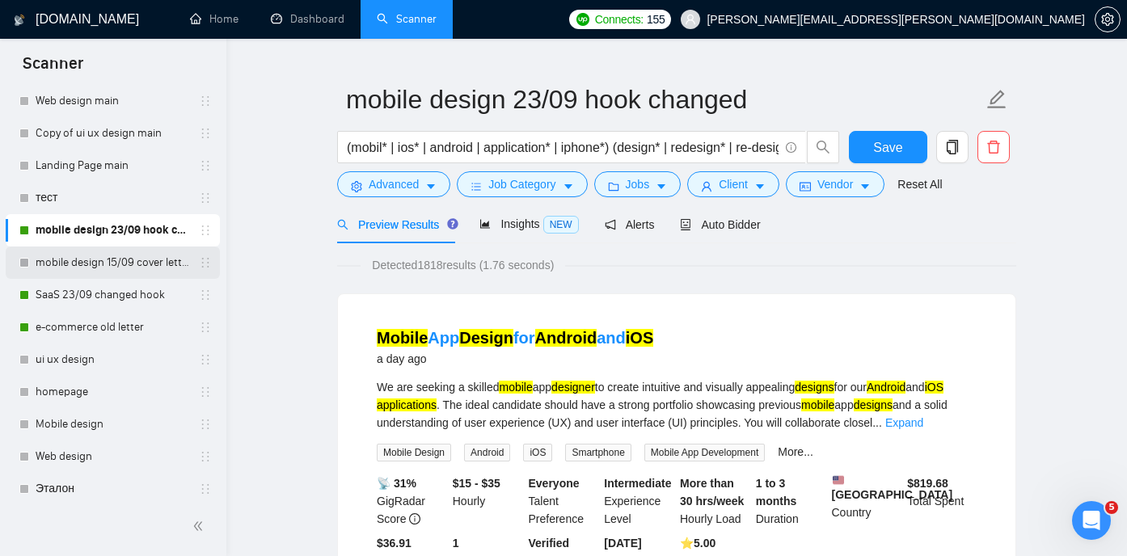
click at [113, 265] on link "mobile design 15/09 cover letter another first part" at bounding box center [113, 263] width 154 height 32
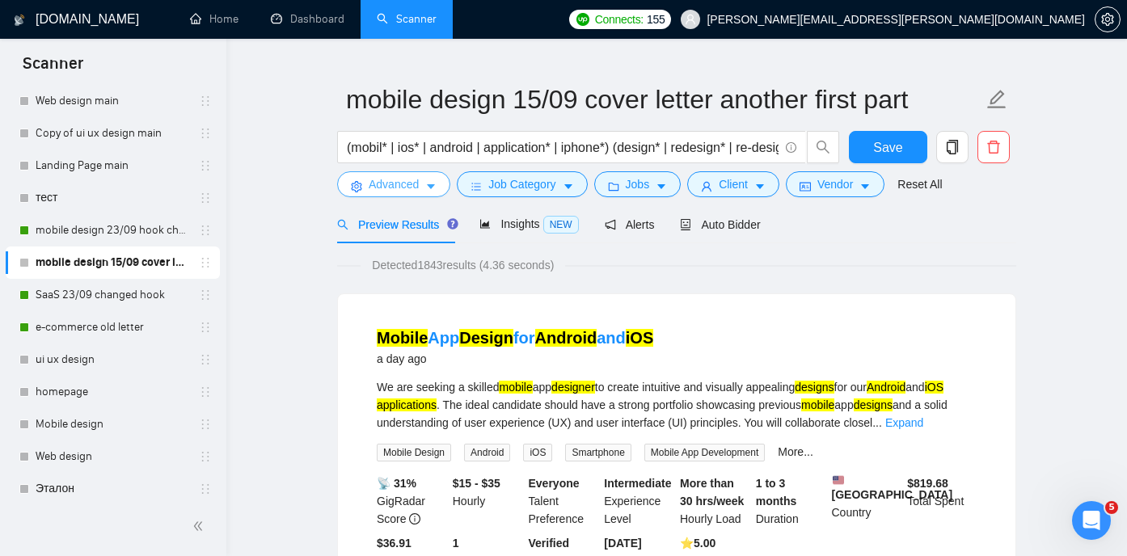
click at [437, 183] on icon "caret-down" at bounding box center [430, 186] width 11 height 11
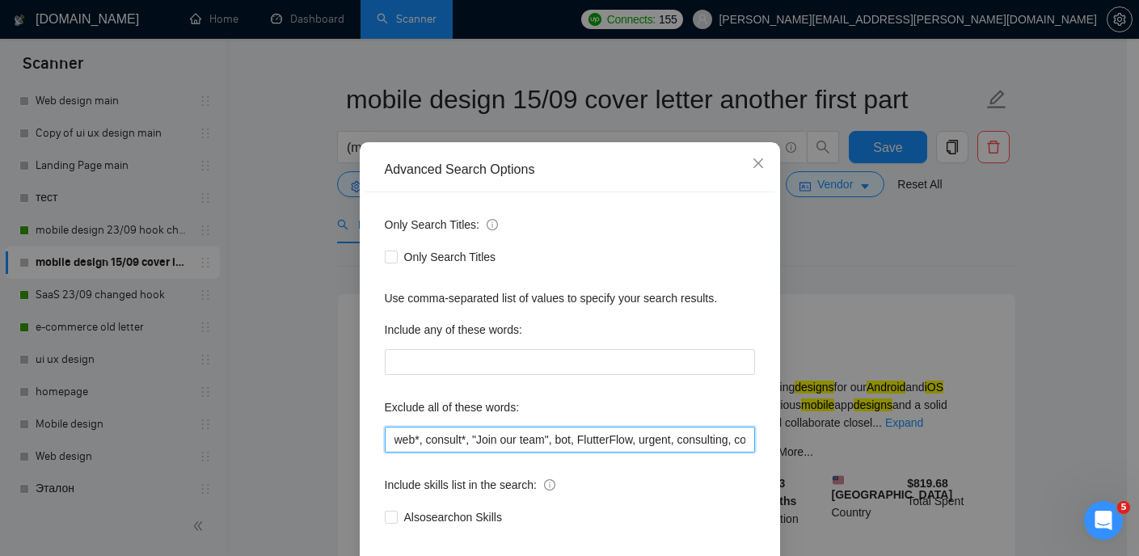
click at [578, 453] on input "web*, consult*, "Join our team", bot, FlutterFlow, urgent, consulting, consult,…" at bounding box center [570, 440] width 370 height 26
click at [754, 170] on icon "close" at bounding box center [758, 163] width 13 height 13
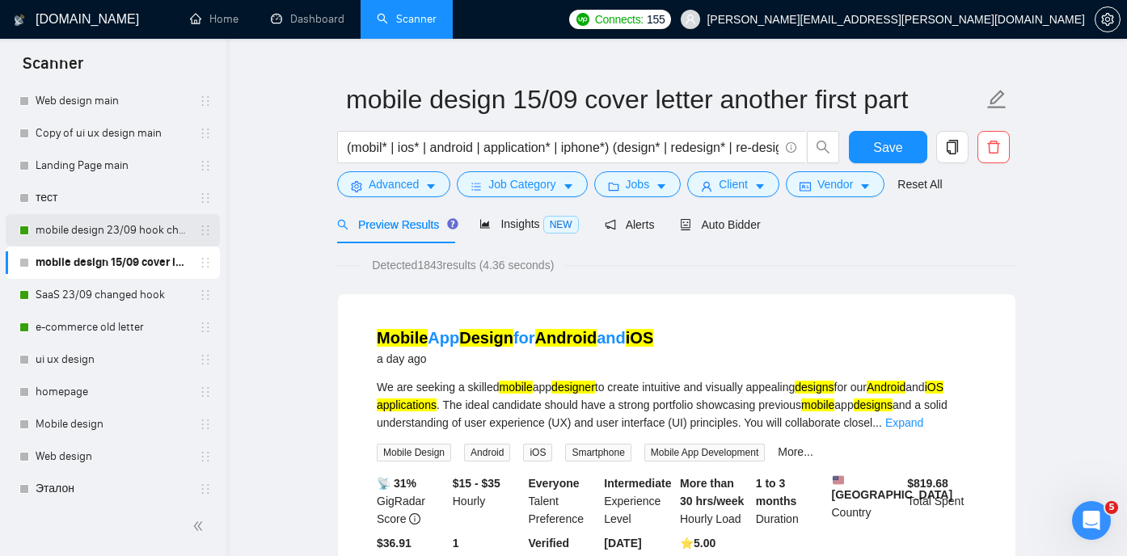
click at [95, 239] on link "mobile design 23/09 hook changed" at bounding box center [113, 230] width 154 height 32
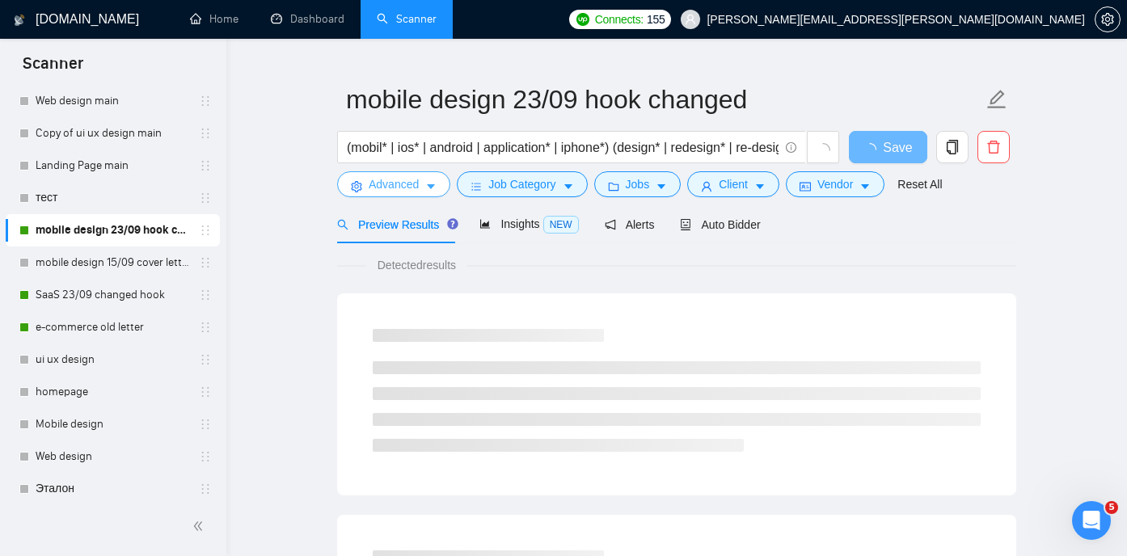
click at [441, 181] on button "Advanced" at bounding box center [393, 184] width 113 height 26
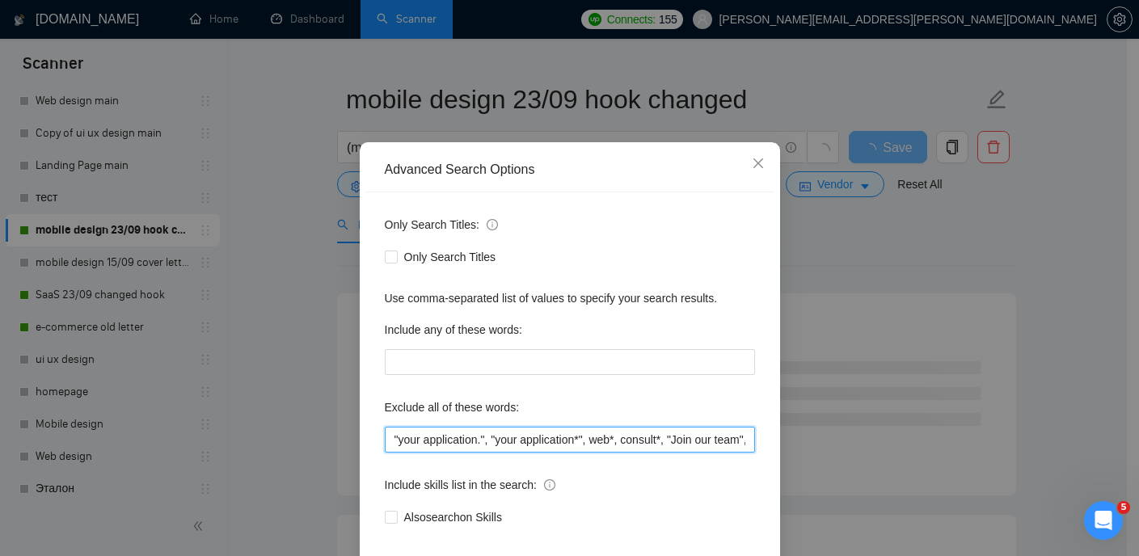
click at [690, 453] on input ""your application.", "your application*", web*, consult*, "Join our team", bot,…" at bounding box center [570, 440] width 370 height 26
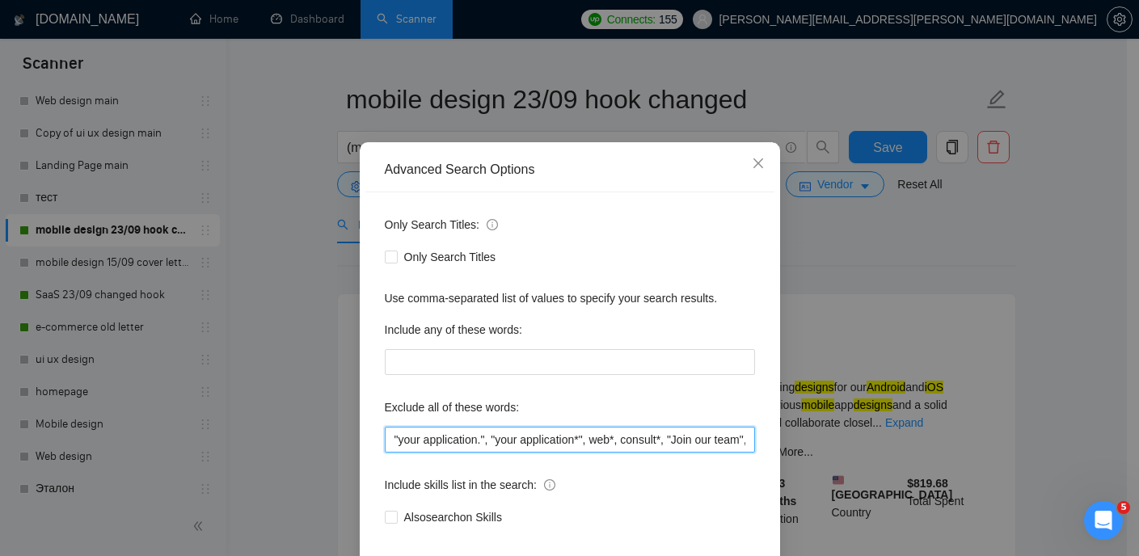
scroll to position [0, 185]
paste input "FlutterFlow"
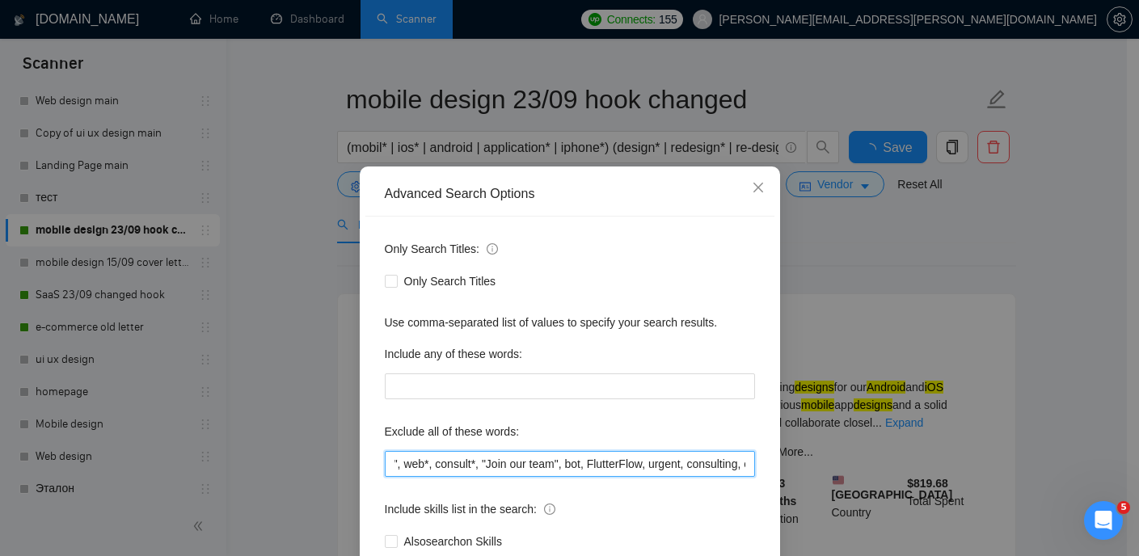
scroll to position [85, 0]
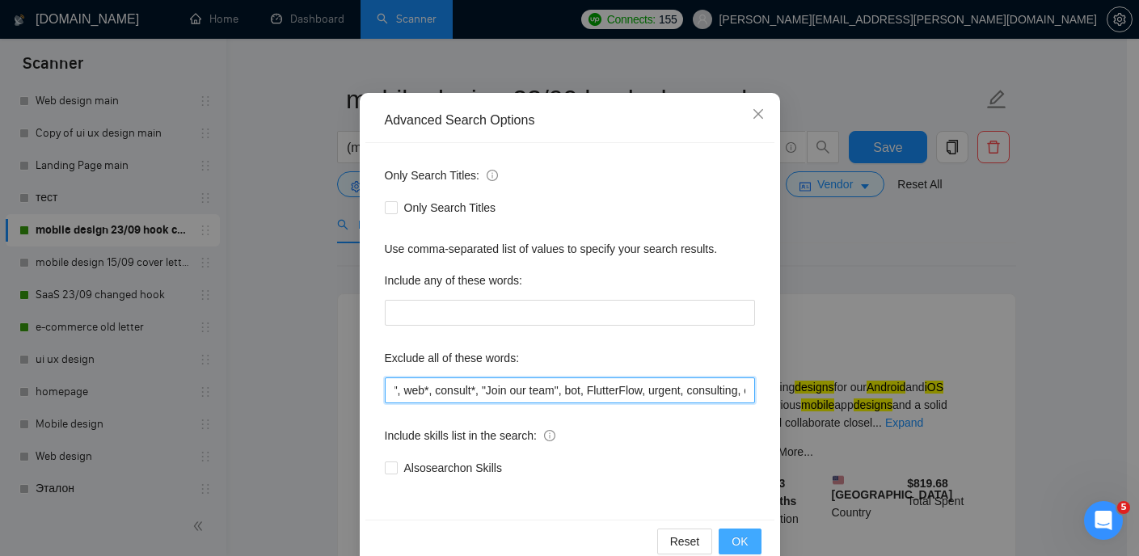
type input ""your application.", "your application*", web*, consult*, "Join our team", bot,…"
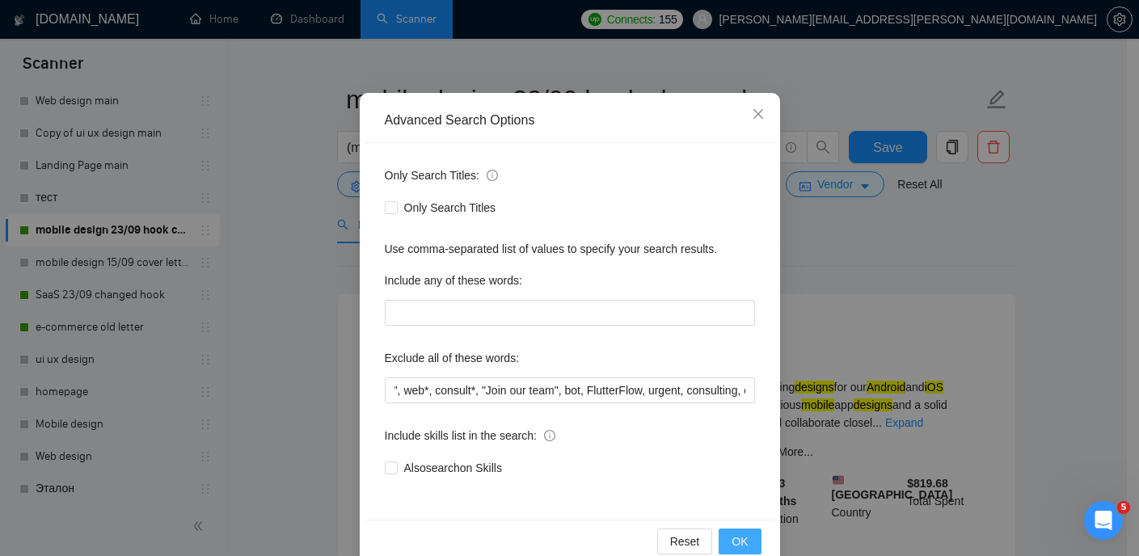
click at [739, 537] on span "OK" at bounding box center [740, 542] width 16 height 18
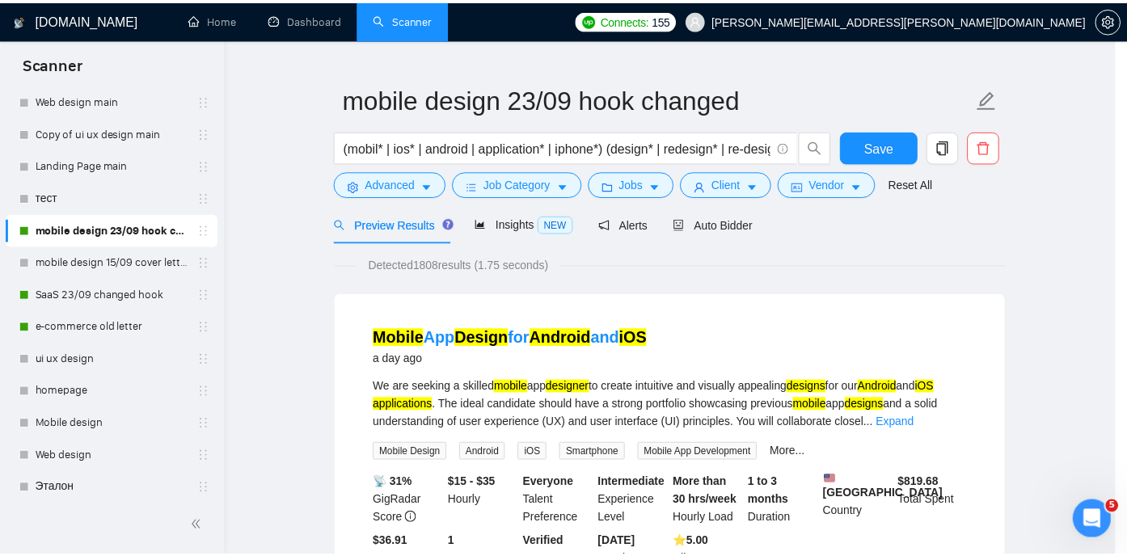
scroll to position [36, 0]
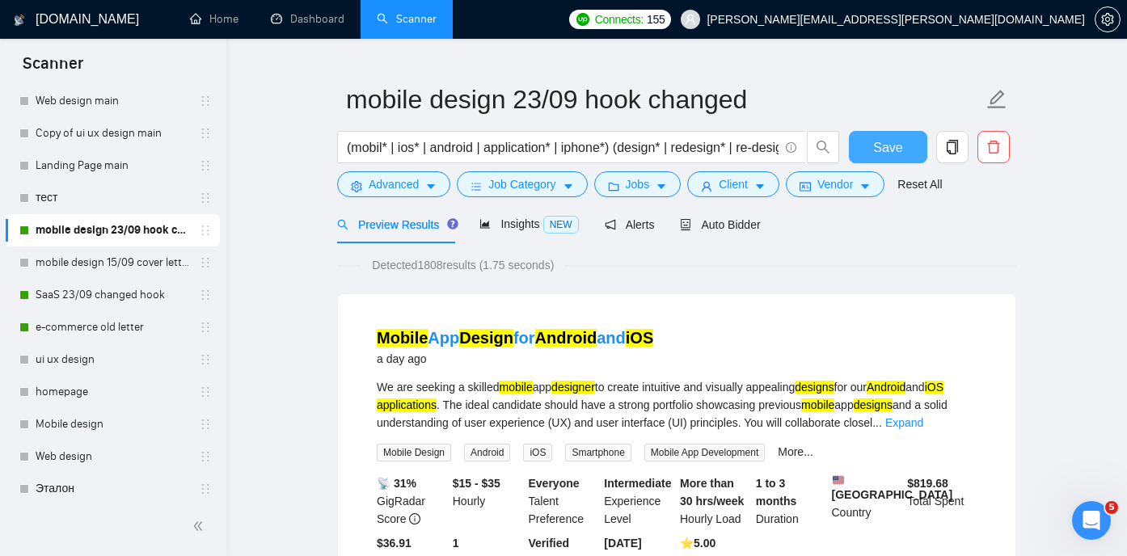
click at [876, 141] on span "Save" at bounding box center [887, 147] width 29 height 20
